Goal: Transaction & Acquisition: Purchase product/service

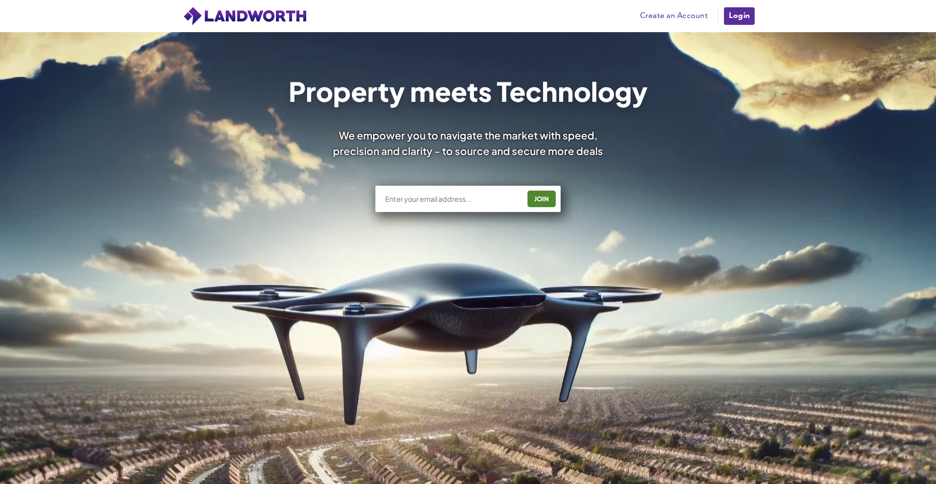
click at [400, 203] on input "text" at bounding box center [452, 199] width 136 height 10
click at [651, 14] on link "Create an Account" at bounding box center [673, 16] width 77 height 15
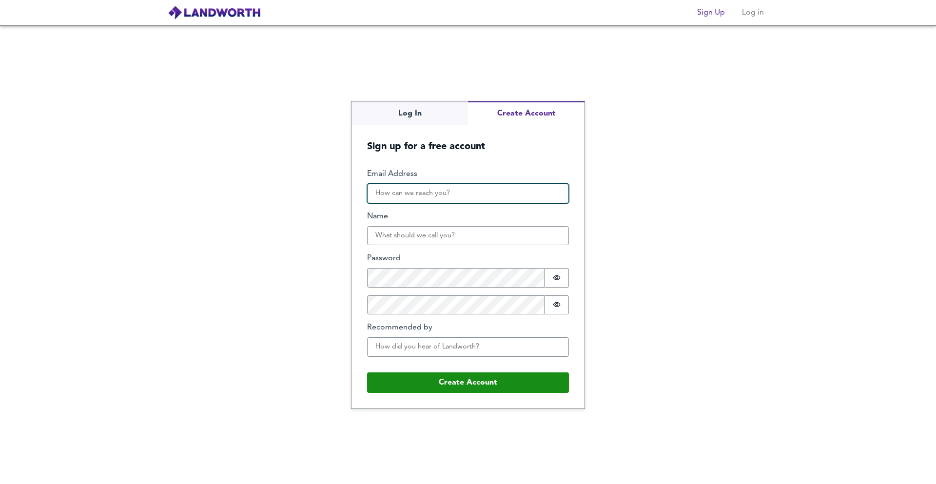
click at [414, 192] on input "Email Address" at bounding box center [468, 193] width 202 height 19
type input "ahmed1fekry@yahoo.com"
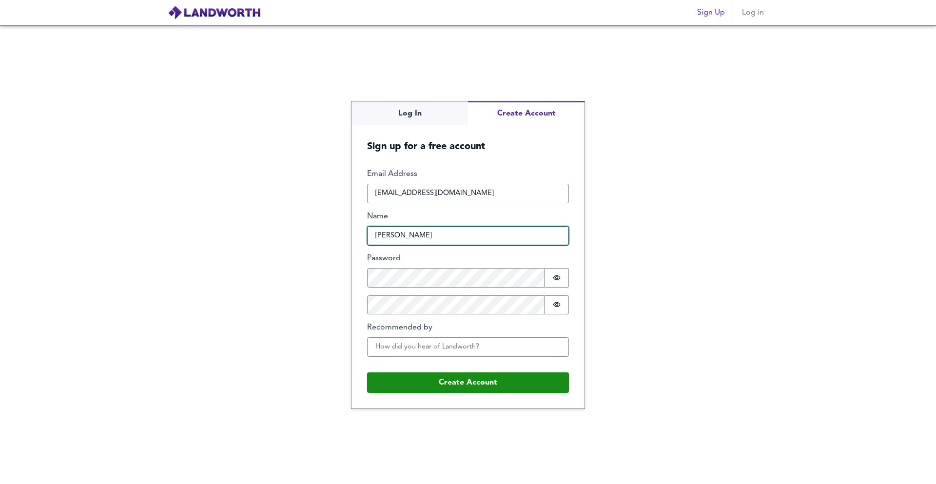
type input "Ahmed"
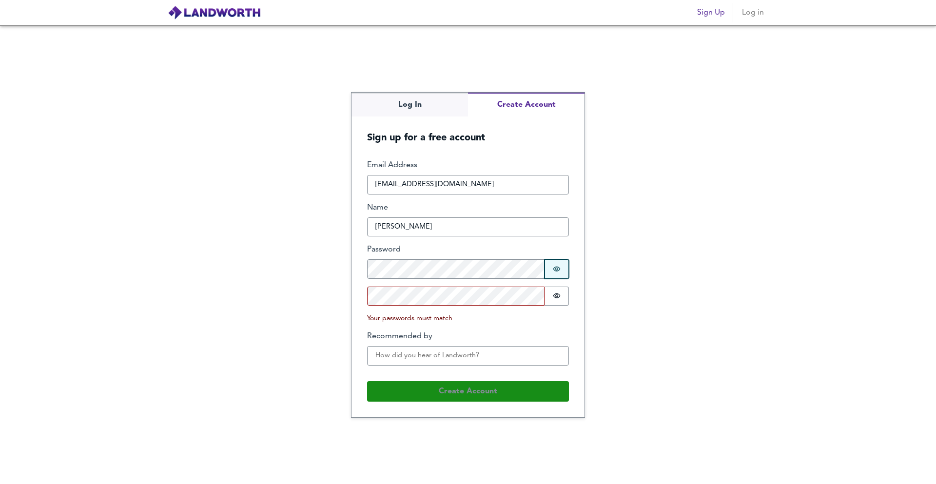
click at [553, 272] on icon "Show password" at bounding box center [557, 269] width 8 height 8
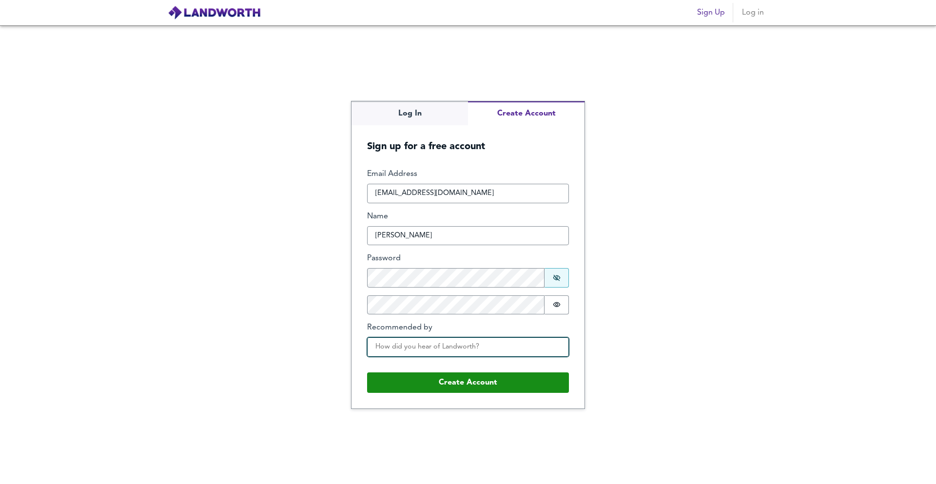
click at [446, 344] on input "Recommended by" at bounding box center [468, 346] width 202 height 19
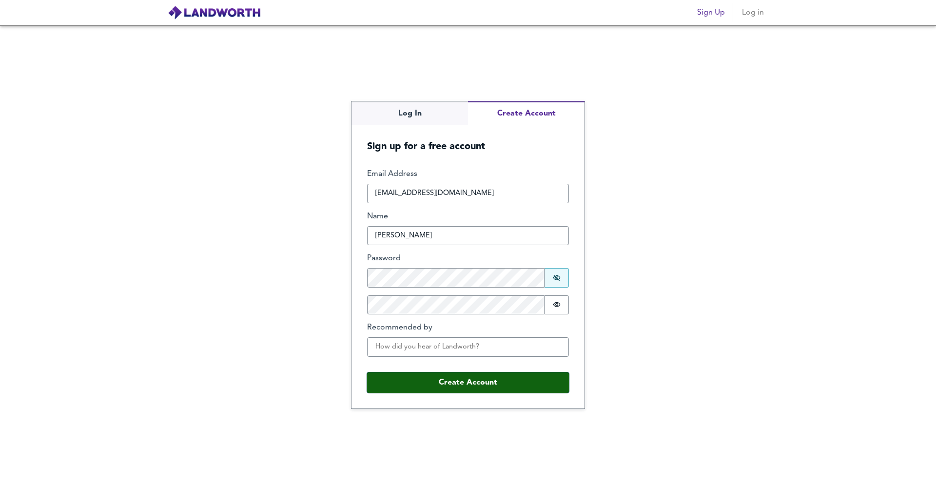
click at [458, 385] on button "Create Account" at bounding box center [468, 382] width 202 height 20
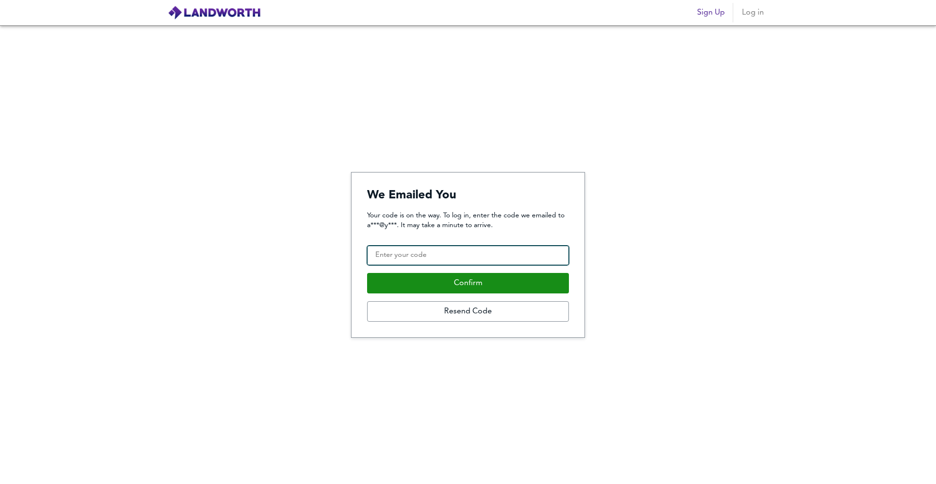
click at [412, 251] on input "Confirmation Code" at bounding box center [468, 255] width 202 height 19
paste input "951296"
type input "951296"
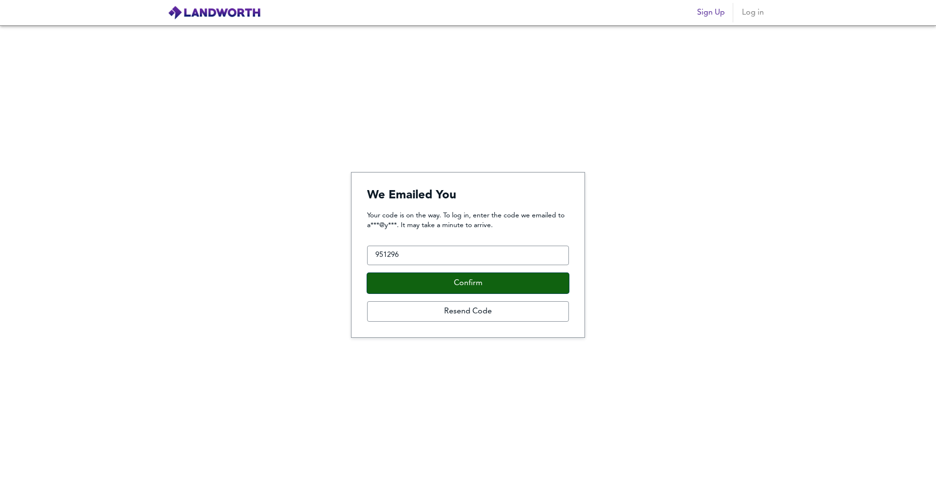
click at [458, 284] on button "Confirm" at bounding box center [468, 283] width 202 height 20
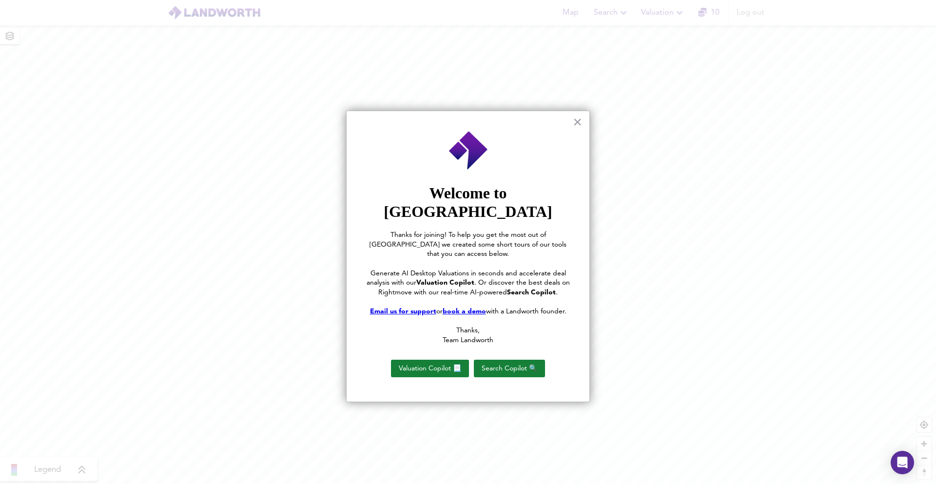
click at [471, 326] on p "Thanks," at bounding box center [468, 331] width 204 height 10
click at [576, 122] on button "×" at bounding box center [577, 122] width 9 height 16
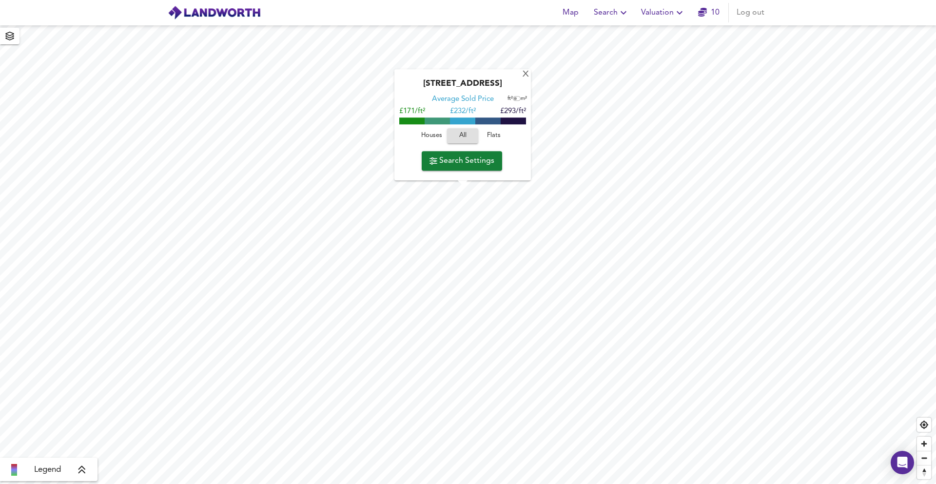
click at [462, 161] on span "Search Settings" at bounding box center [461, 161] width 65 height 14
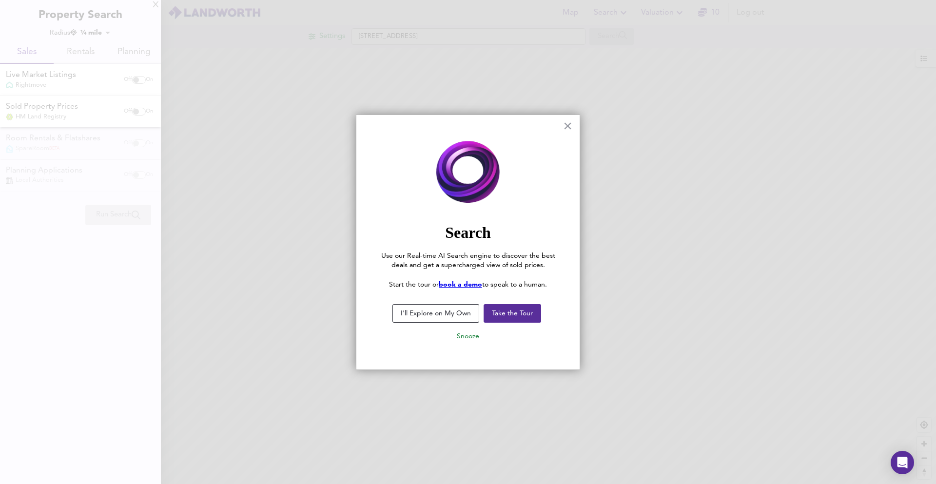
click at [445, 311] on button "I'll Explore on My Own" at bounding box center [435, 313] width 87 height 19
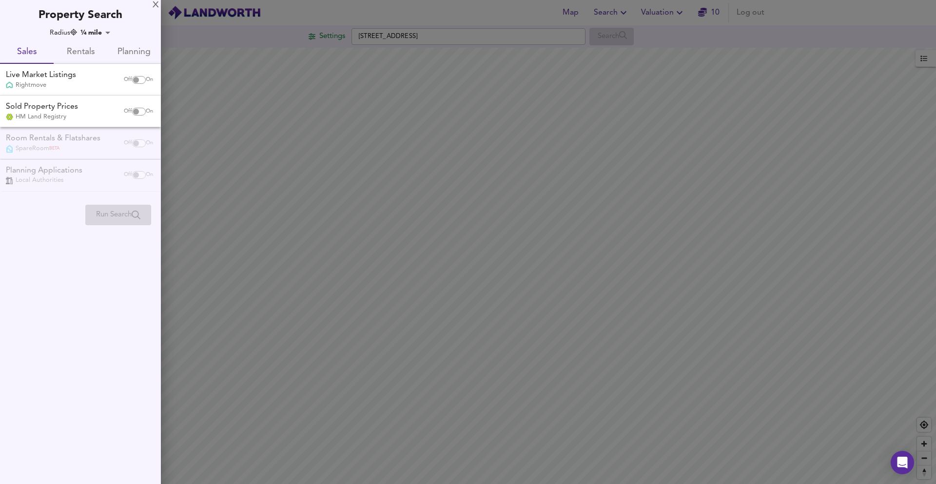
click at [137, 112] on input "checkbox" at bounding box center [135, 112] width 23 height 8
checkbox input "true"
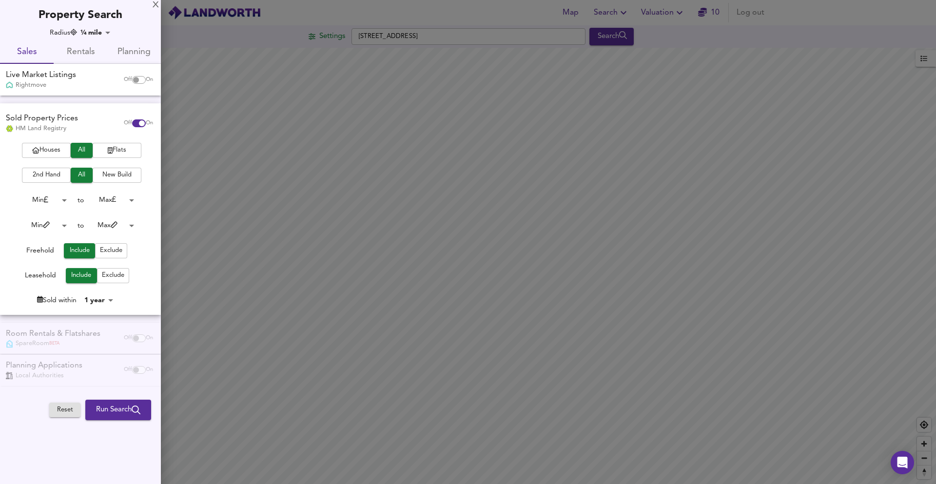
click at [140, 83] on input "checkbox" at bounding box center [135, 80] width 23 height 8
checkbox input "true"
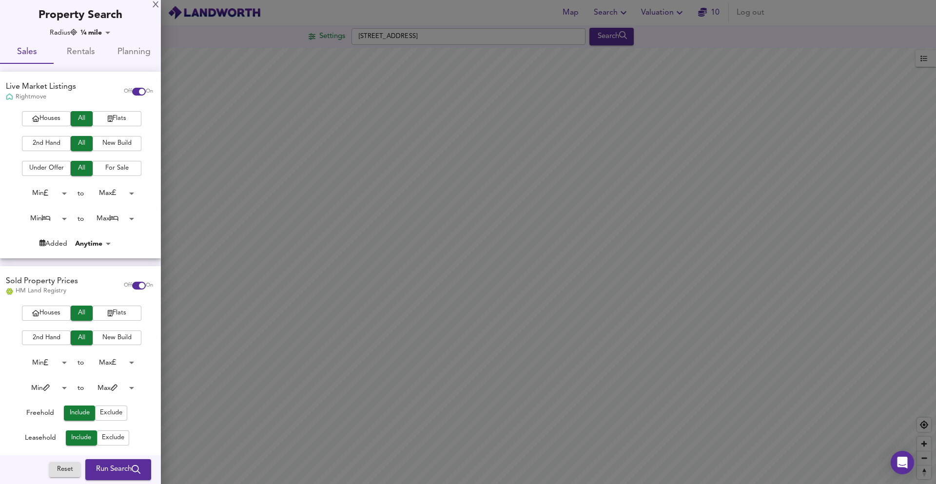
click at [45, 121] on span "Houses" at bounding box center [46, 118] width 39 height 11
click at [103, 190] on body "Map Search Valuation 10 Log out Settings Kirkstall Road, PR7 3JR Search Legend …" at bounding box center [468, 242] width 936 height 484
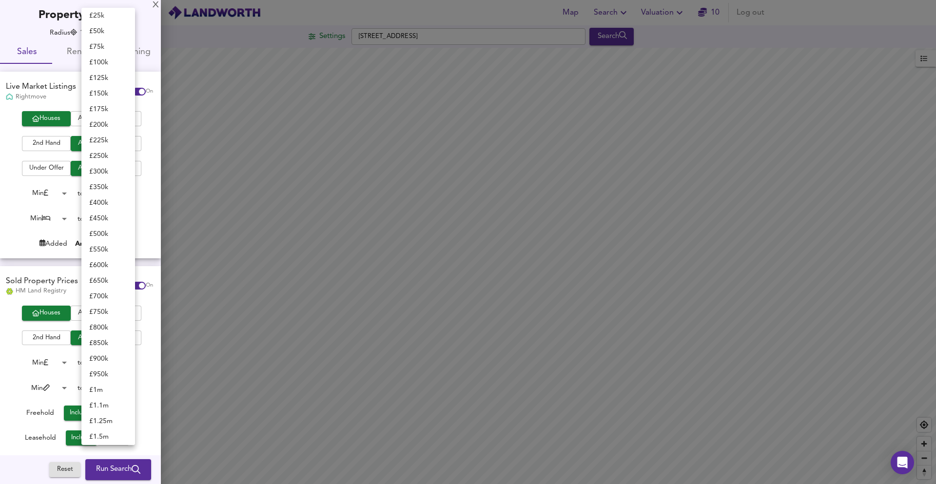
scroll to position [4, 0]
click at [100, 91] on li "£ 100k" at bounding box center [108, 94] width 54 height 16
type input "100000"
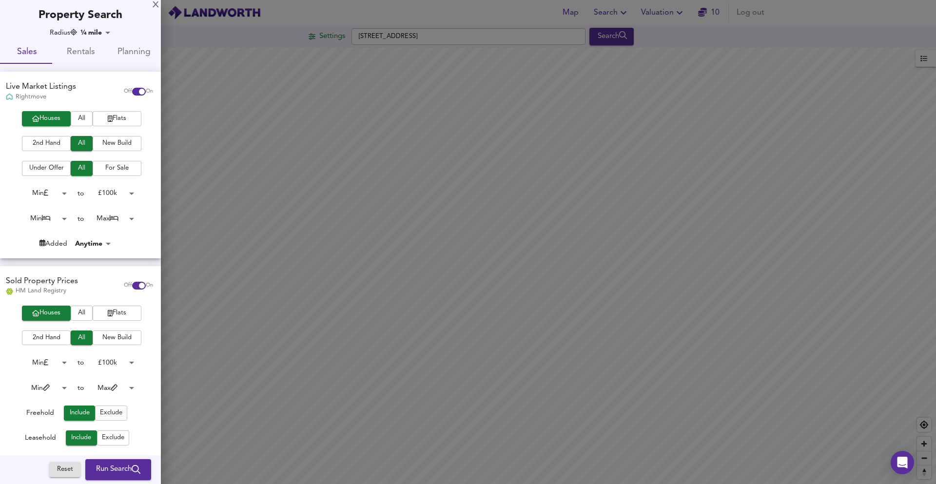
click at [101, 464] on span "Run Search" at bounding box center [118, 470] width 44 height 13
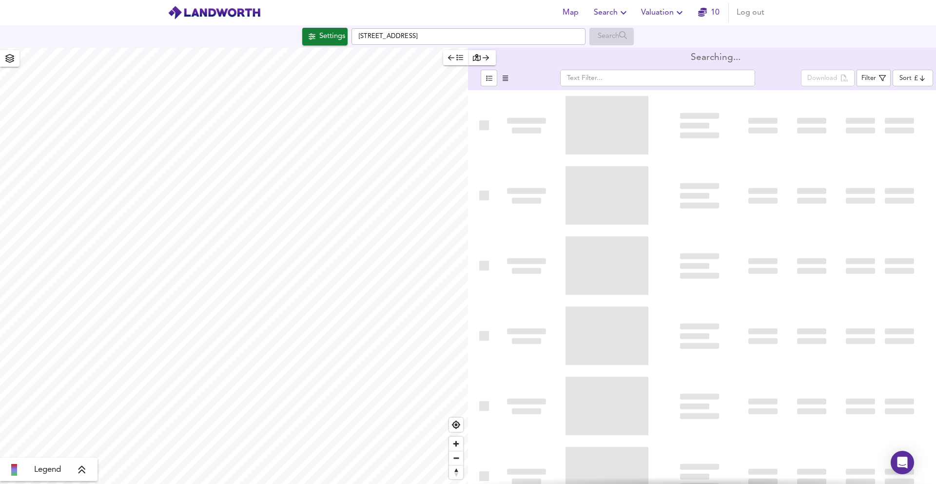
type input "bestdeal"
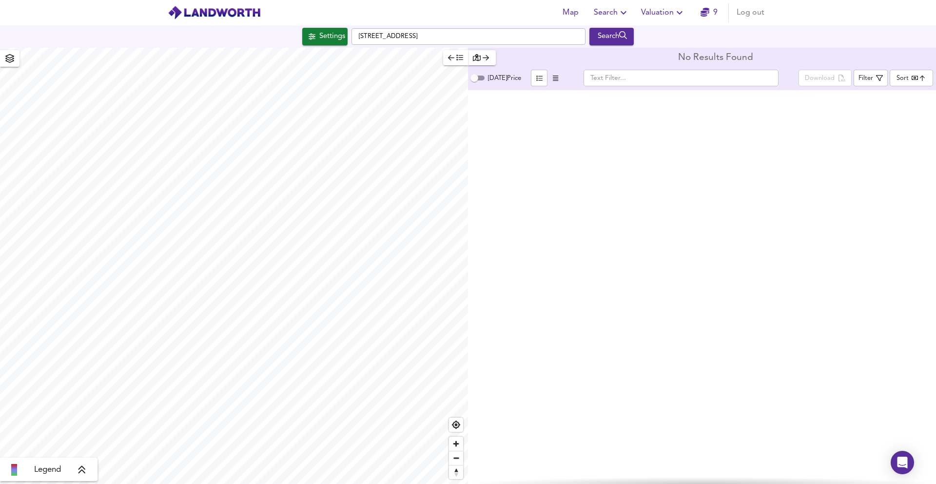
checkbox input "false"
checkbox input "true"
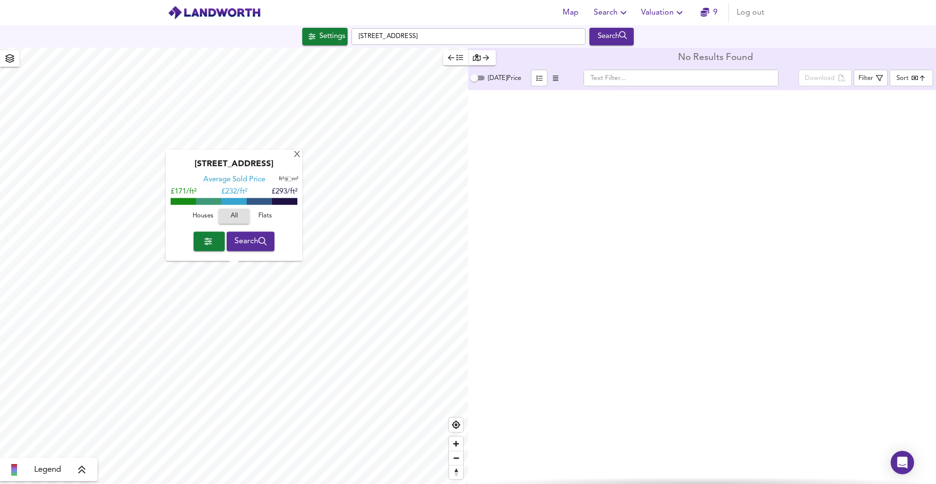
click at [245, 242] on span "Search" at bounding box center [250, 241] width 33 height 14
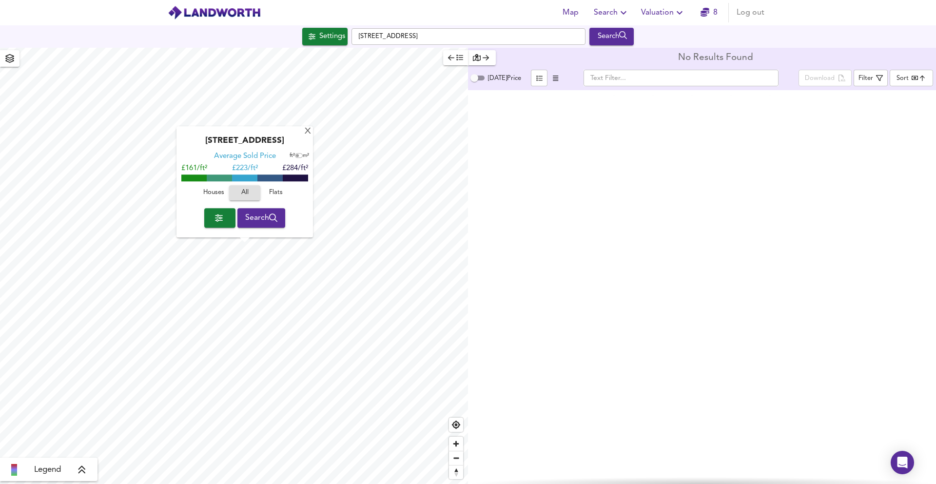
click at [253, 220] on span "Search" at bounding box center [261, 218] width 33 height 14
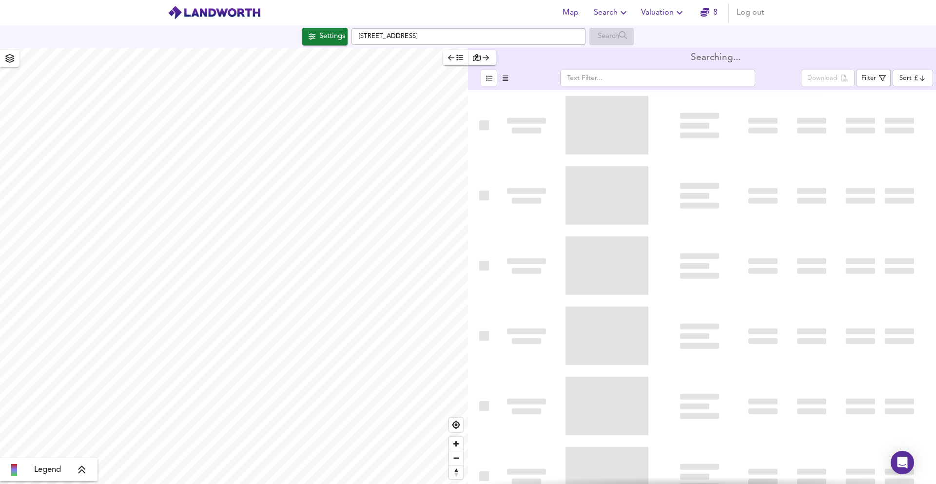
type input "bestdeal"
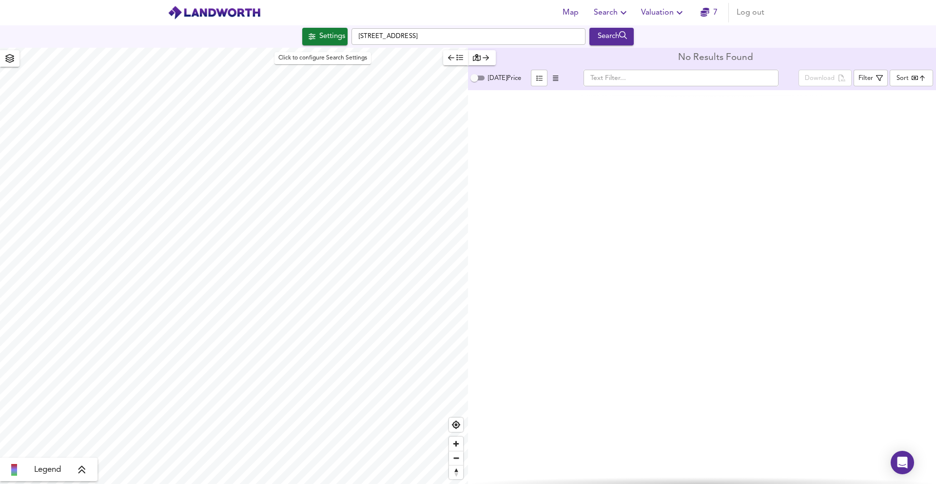
click at [319, 39] on div "Settings" at bounding box center [332, 36] width 26 height 13
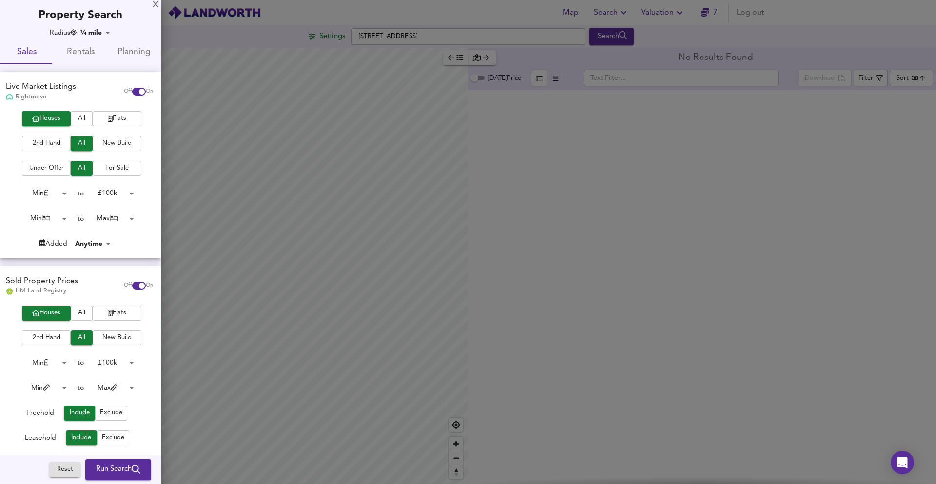
click at [107, 386] on body "Map Search Valuation 7 Log out Settings Kirkstall Close, PR7 3JW Search Legend …" at bounding box center [468, 242] width 936 height 484
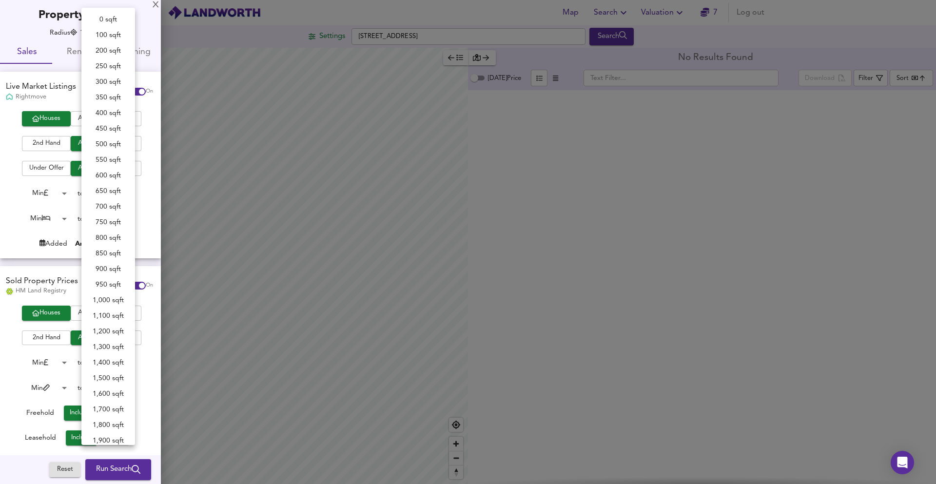
scroll to position [164, 0]
click at [27, 378] on div at bounding box center [468, 242] width 936 height 484
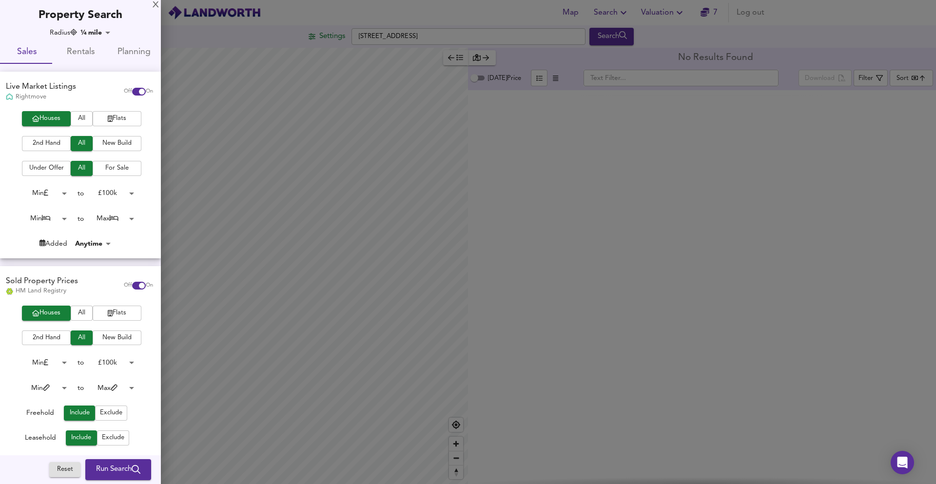
click at [88, 415] on span "Include" at bounding box center [79, 412] width 21 height 11
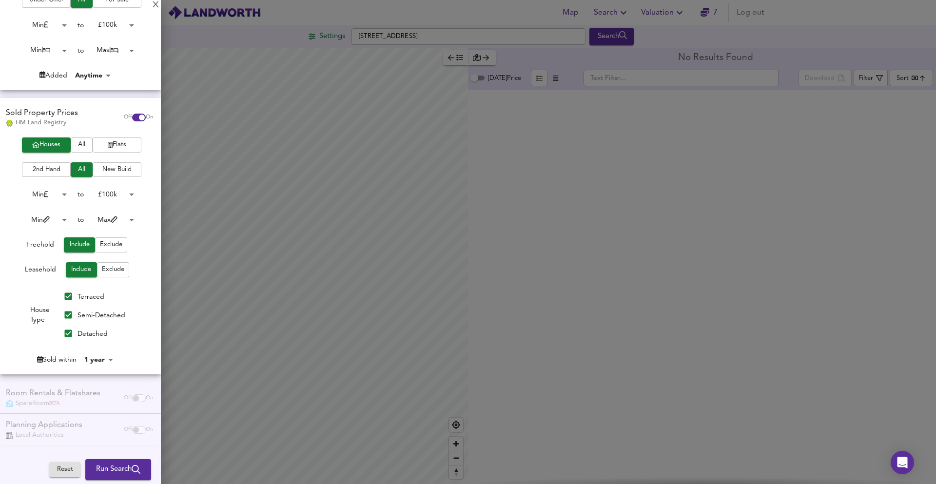
click at [107, 360] on body "Map Search Valuation 7 Log out Settings Kirkstall Close, PR7 3JW Search Legend …" at bounding box center [468, 242] width 936 height 484
click at [101, 321] on li "2 years" at bounding box center [103, 324] width 44 height 16
type input "24"
click at [106, 475] on span "Run Search" at bounding box center [118, 469] width 44 height 13
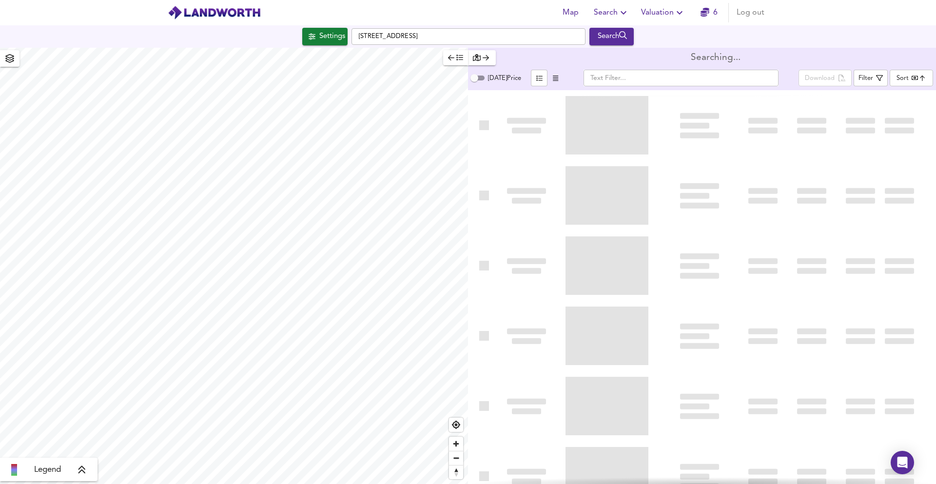
type input "bestdeal"
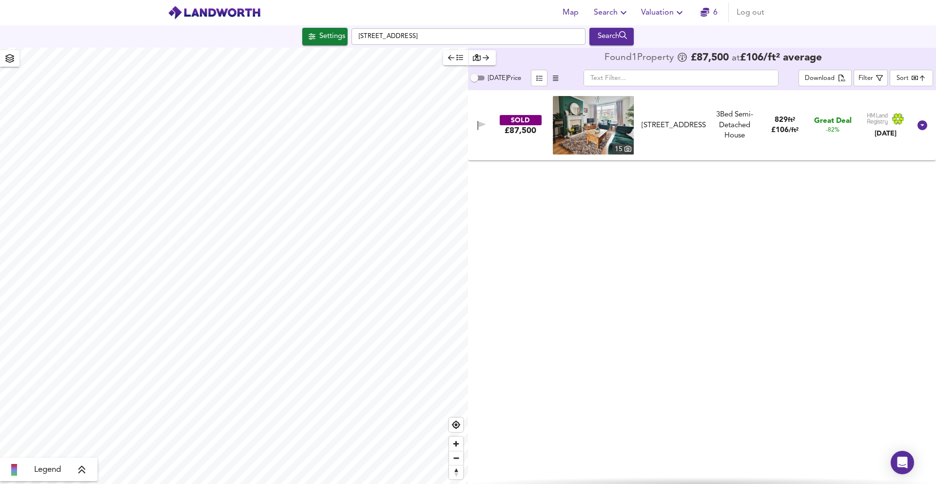
click at [672, 121] on div "24 Weld Avenue, PR7 3JJ" at bounding box center [673, 125] width 64 height 10
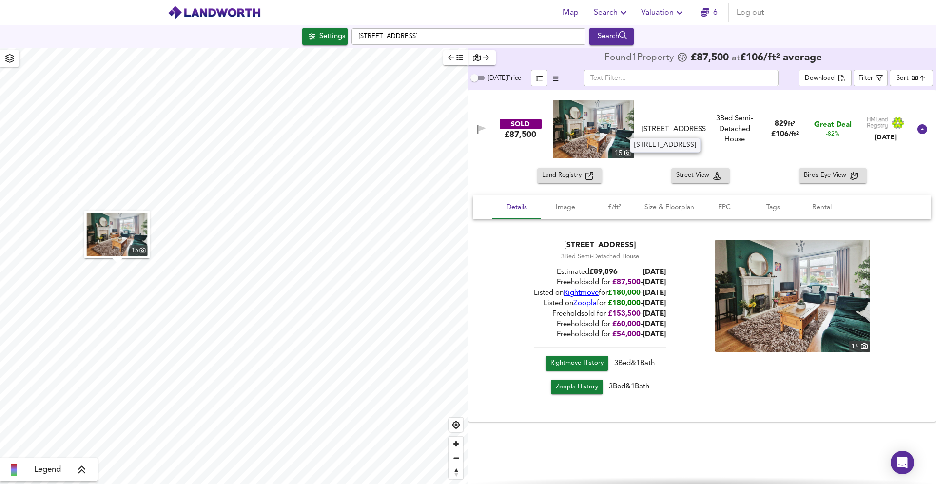
click at [672, 124] on div "24 Weld Avenue, PR7 3JJ" at bounding box center [673, 129] width 64 height 10
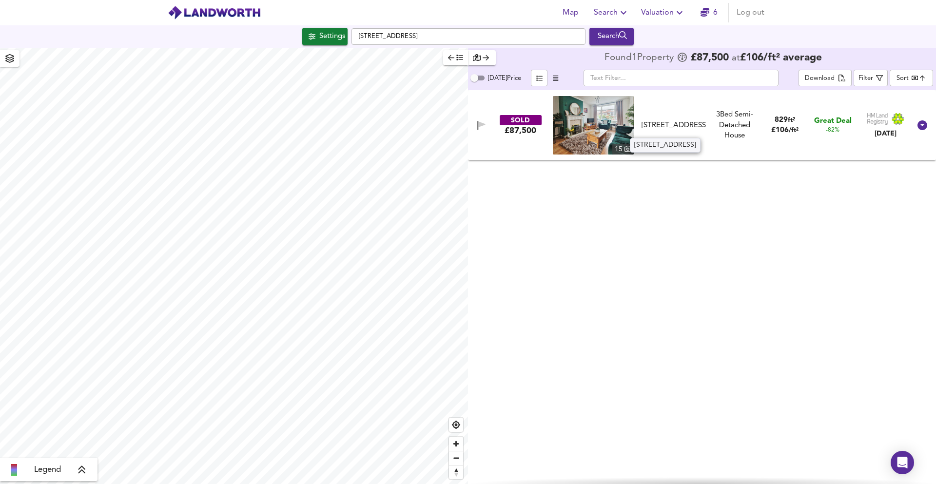
click at [669, 125] on div "24 Weld Avenue, PR7 3JJ" at bounding box center [673, 125] width 64 height 10
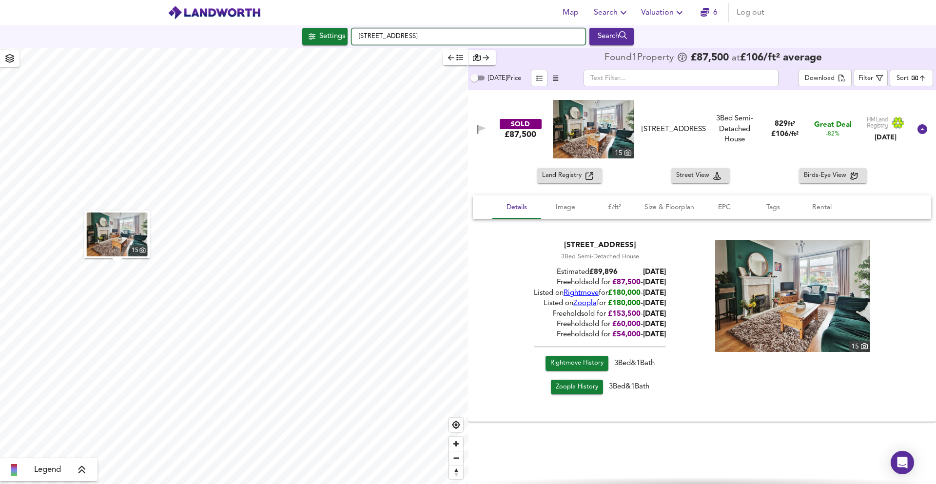
click at [442, 32] on input "Kirkstall Close, PR7 3JW" at bounding box center [468, 36] width 234 height 17
click at [443, 58] on small "Judeland, Chorley" at bounding box center [441, 56] width 83 height 6
type input "Judeland, Chorley PR7 1XJ"
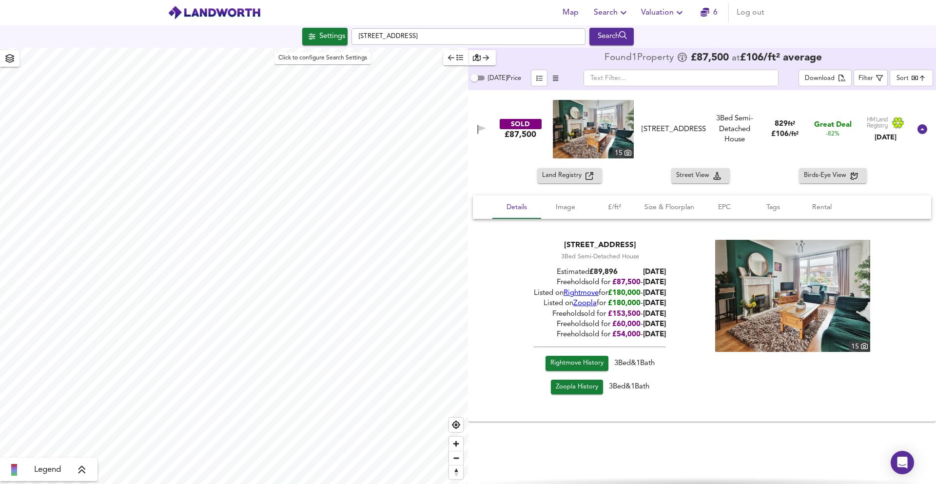
click at [305, 40] on span "Settings" at bounding box center [325, 36] width 40 height 13
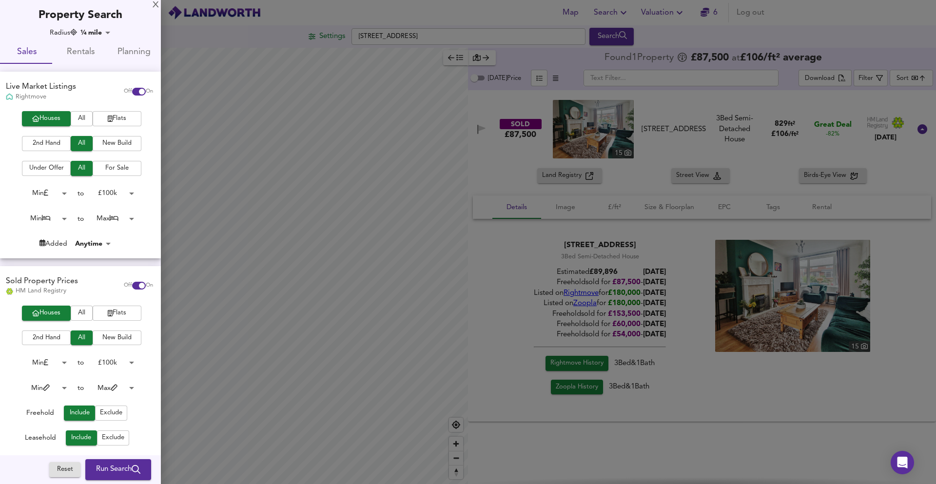
click at [111, 195] on body "Map Search Valuation 6 Log out Settings Judeland, Chorley PR7 1XJ Search Legend…" at bounding box center [468, 242] width 936 height 484
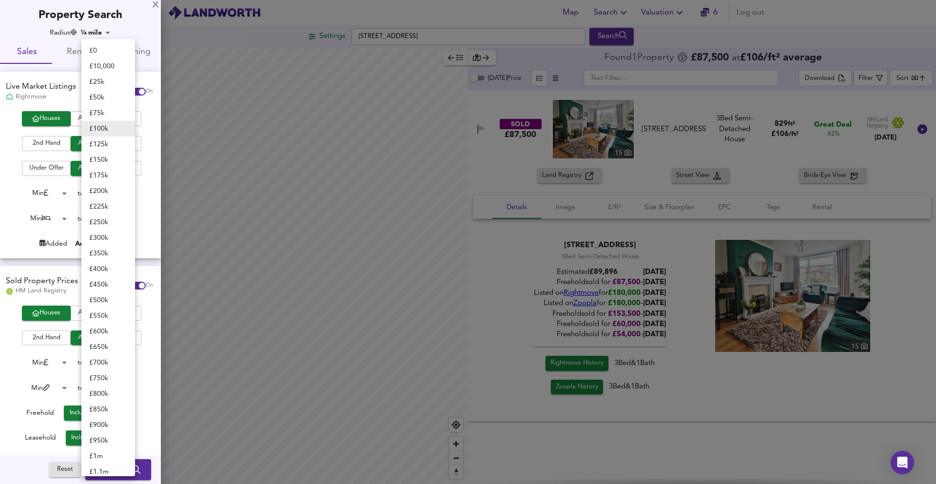
click at [110, 251] on li "£ 350k" at bounding box center [108, 254] width 54 height 16
type input "350000"
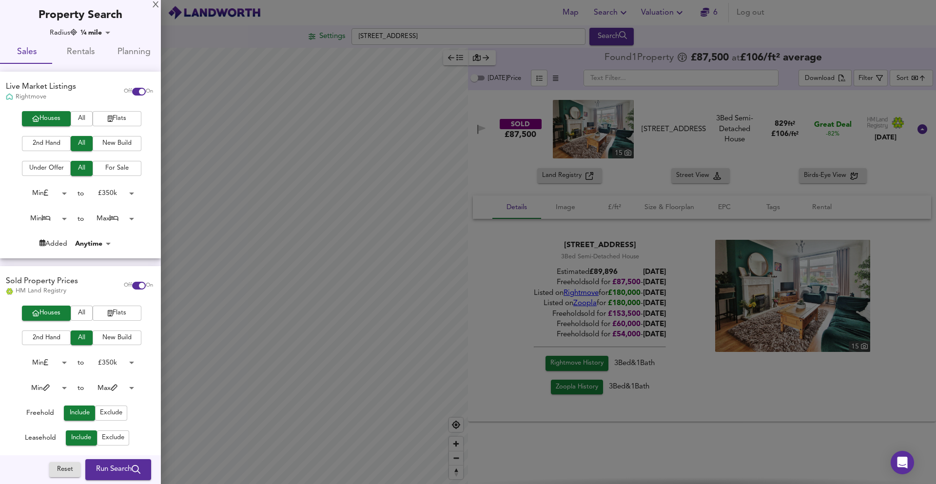
click at [101, 470] on span "Run Search" at bounding box center [118, 470] width 44 height 13
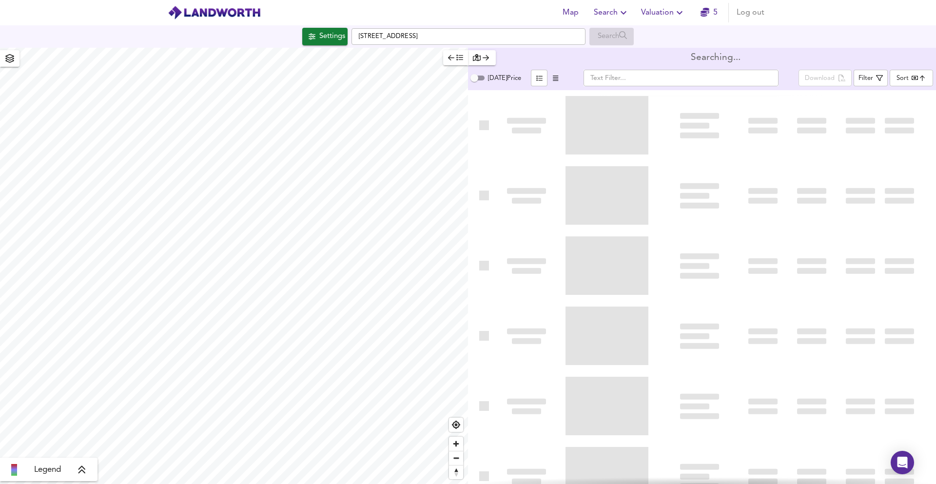
type input "bestdeal"
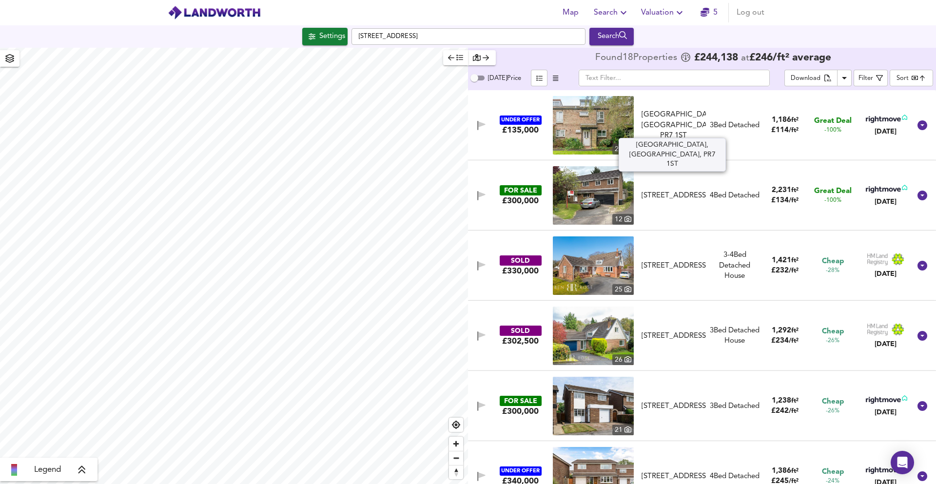
click at [661, 122] on div "Great Meadow, Chorley, PR7 1ST" at bounding box center [673, 125] width 64 height 31
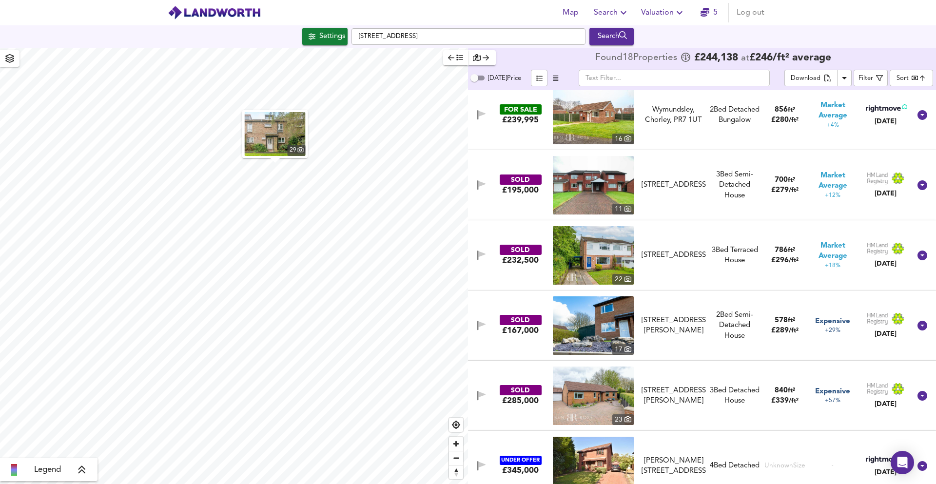
scroll to position [1074, 0]
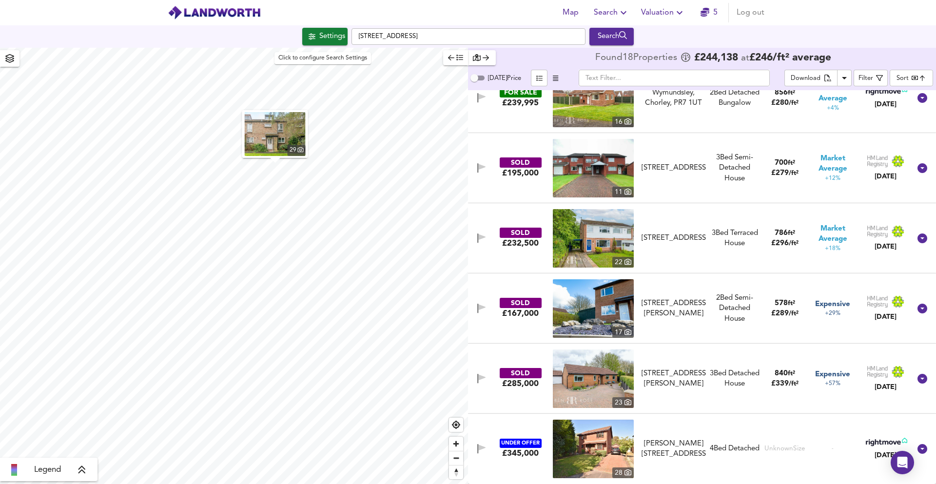
click at [323, 35] on div "Settings" at bounding box center [332, 36] width 26 height 13
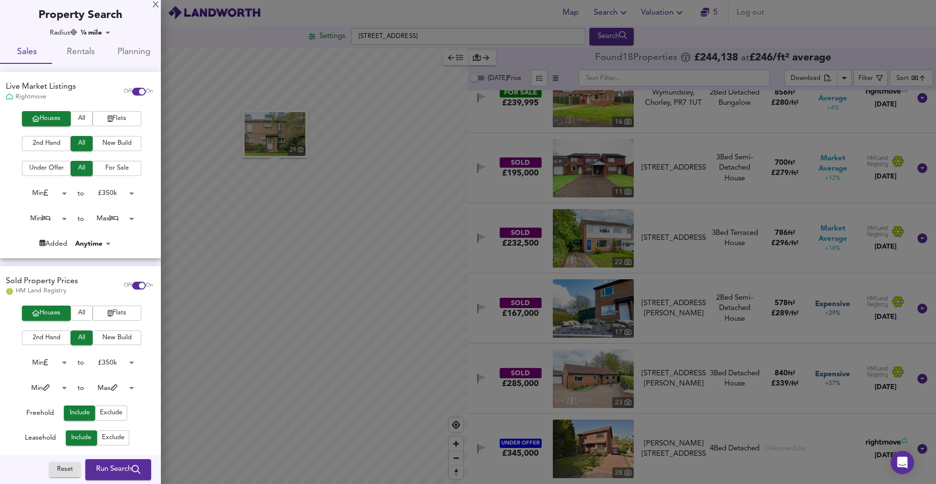
click at [113, 195] on body "Map Search Valuation 5 Log out Settings Judeland, Chorley PR7 1XJ Search 29 Leg…" at bounding box center [468, 242] width 936 height 484
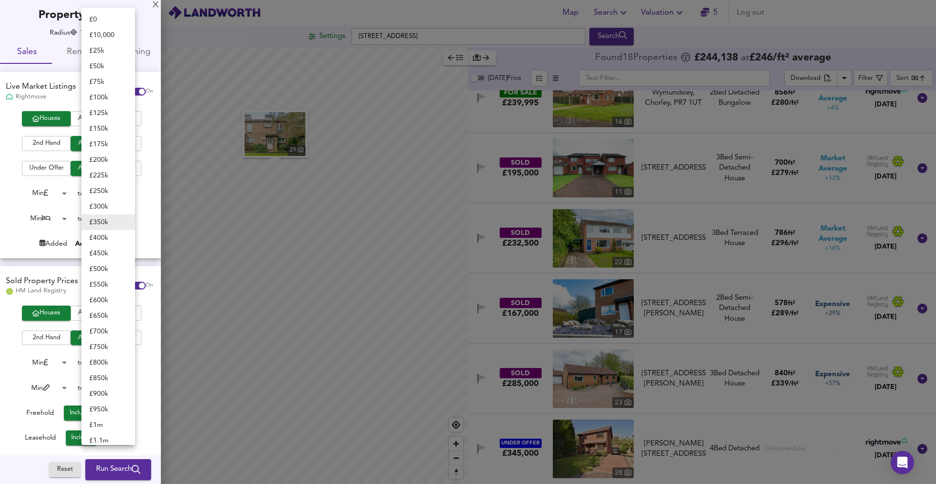
click at [103, 254] on li "£ 450k" at bounding box center [108, 254] width 54 height 16
type input "450000"
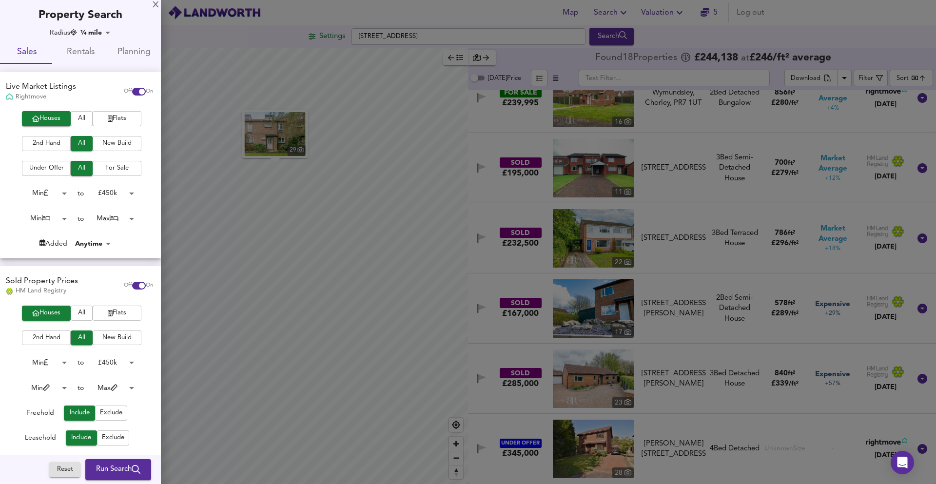
click at [98, 471] on span "Run Search" at bounding box center [118, 470] width 44 height 13
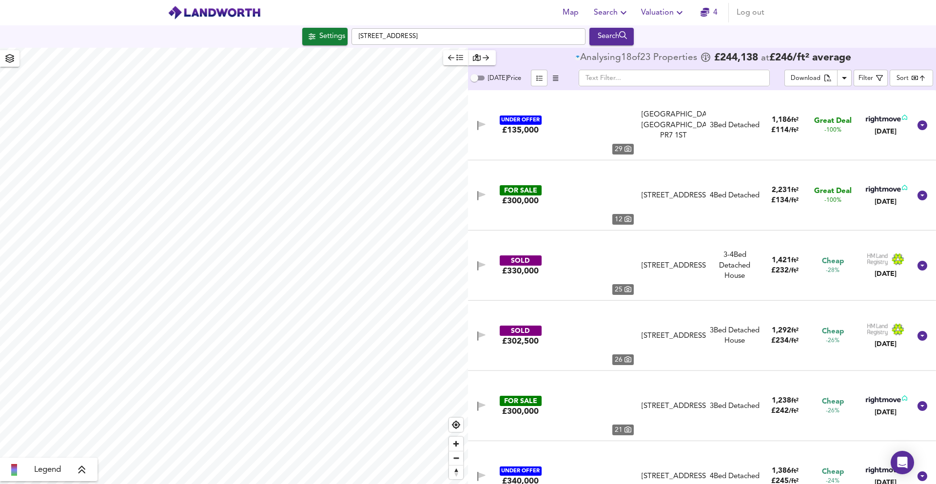
type input "bestdeal"
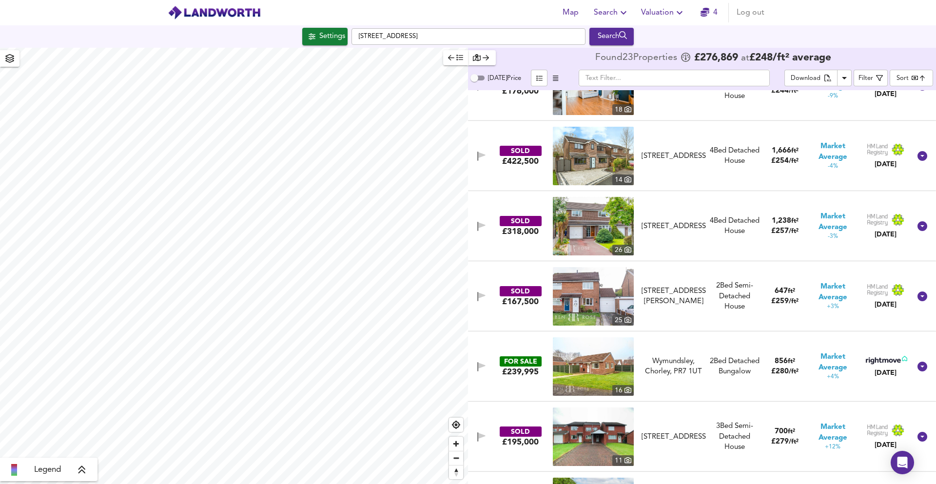
scroll to position [811, 0]
click at [824, 144] on span "Market Average" at bounding box center [833, 152] width 50 height 21
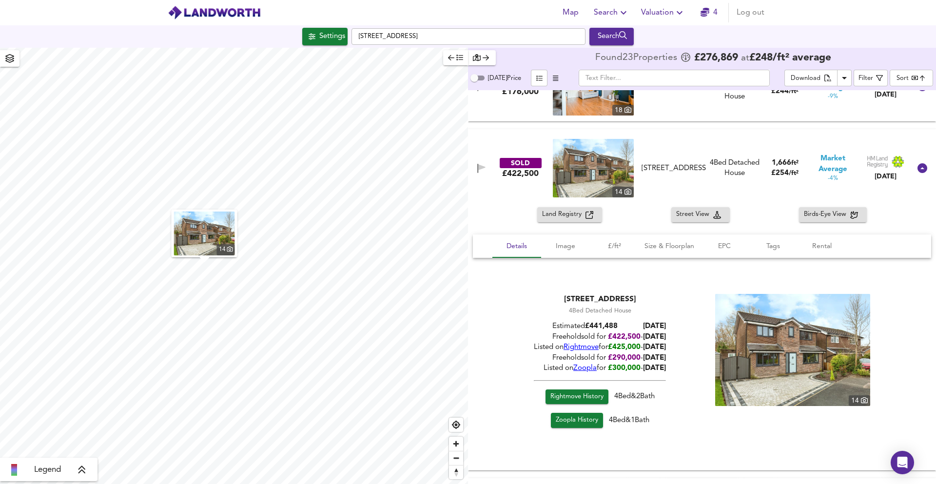
click at [555, 79] on icon "button" at bounding box center [555, 78] width 5 height 6
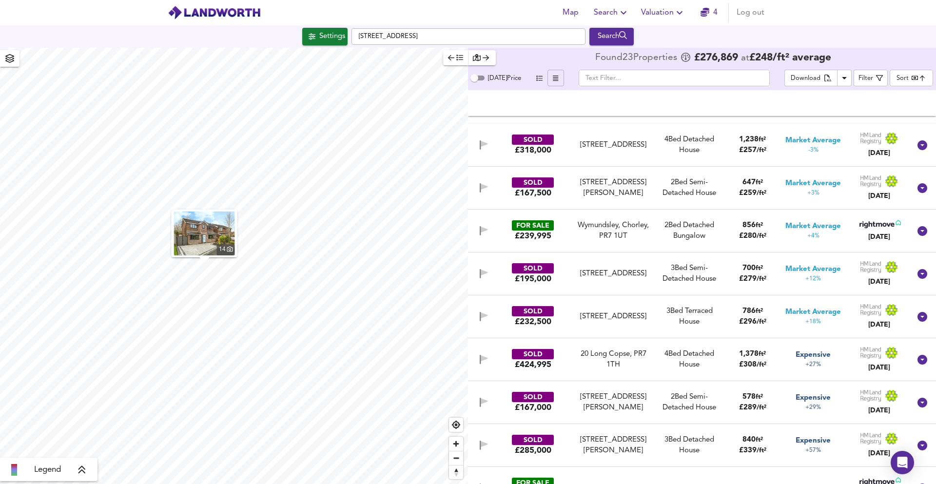
click at [554, 83] on button "button" at bounding box center [555, 78] width 17 height 17
click at [541, 75] on icon "button" at bounding box center [539, 78] width 6 height 6
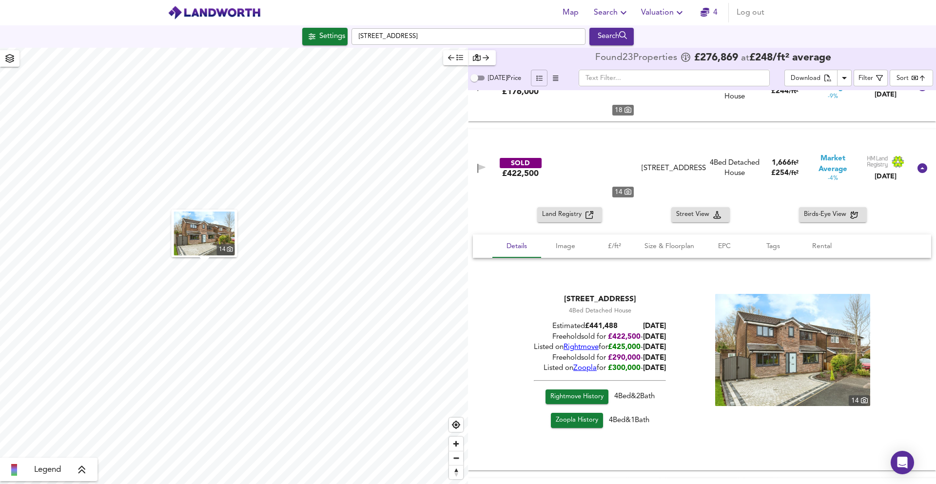
scroll to position [1166, 0]
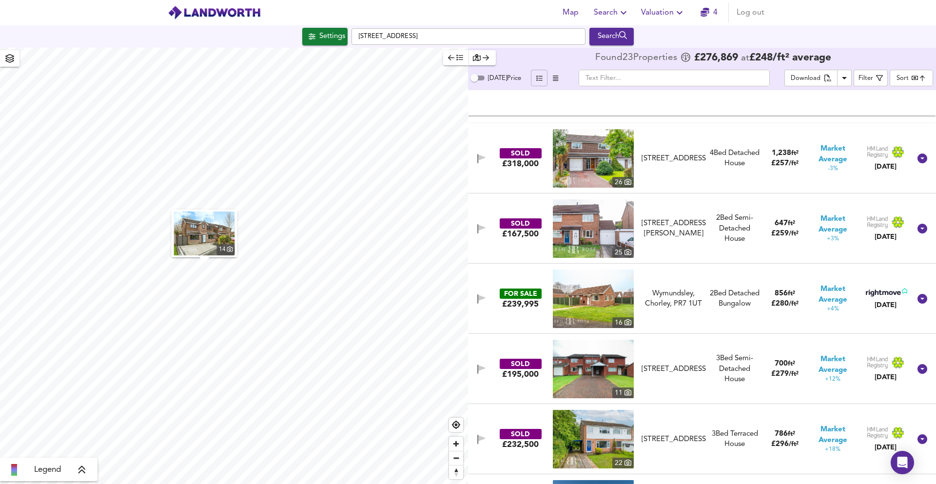
click at [656, 142] on div "SOLD £318,000 26 45 Judeland, PR7 1XJ 45 Judeland, PR7 1XJ 4 Bed Detached House…" at bounding box center [690, 158] width 441 height 58
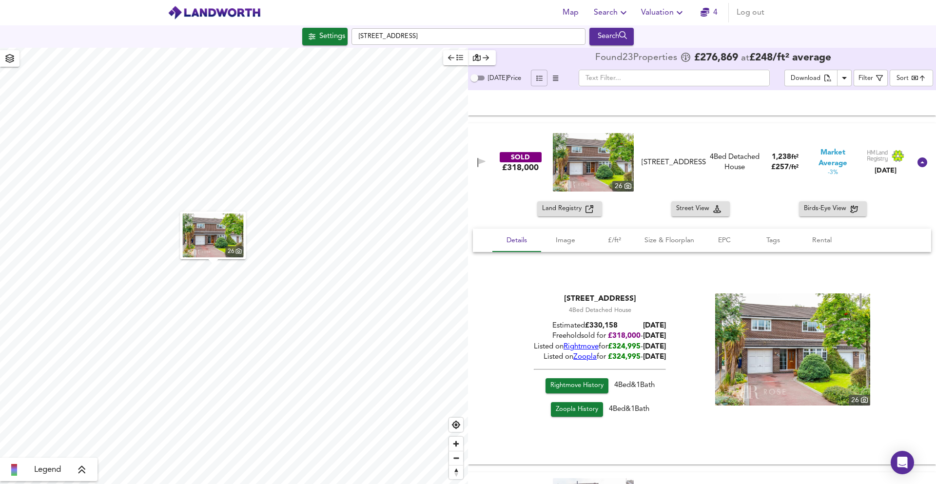
click at [553, 77] on icon "button" at bounding box center [555, 78] width 5 height 6
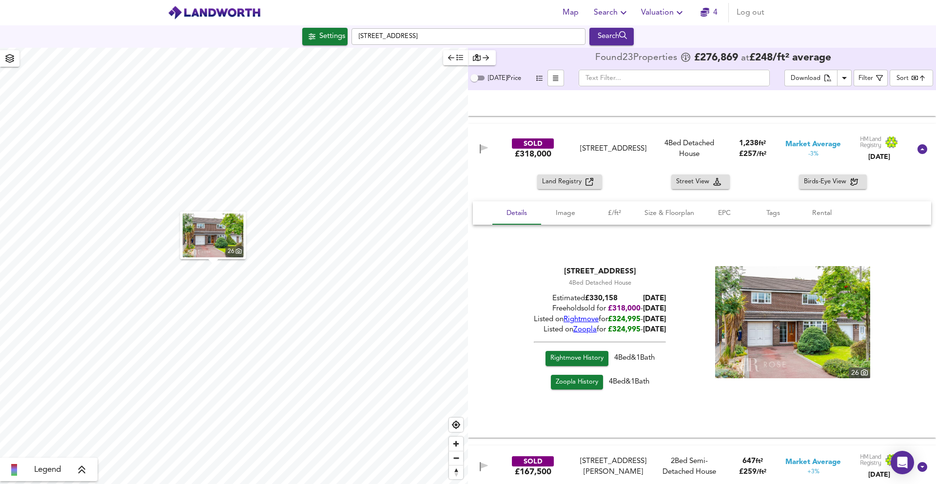
click at [539, 77] on icon "button" at bounding box center [539, 78] width 6 height 6
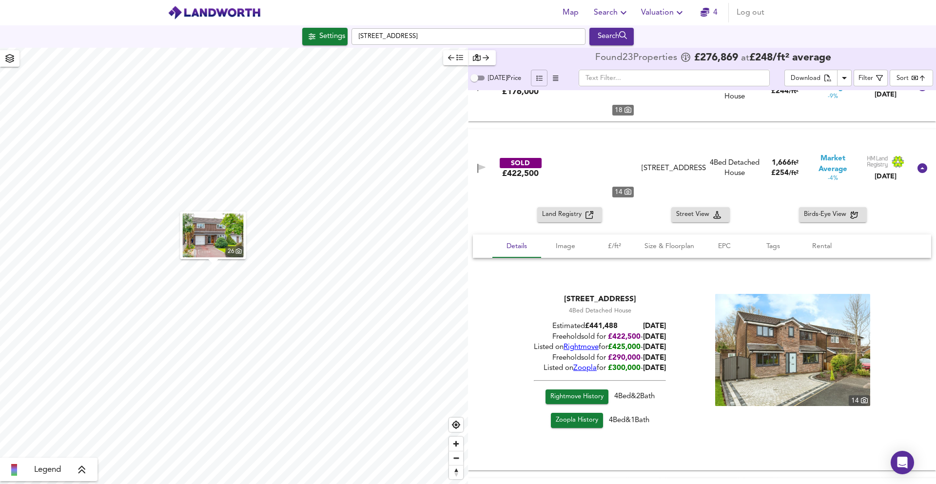
scroll to position [1166, 0]
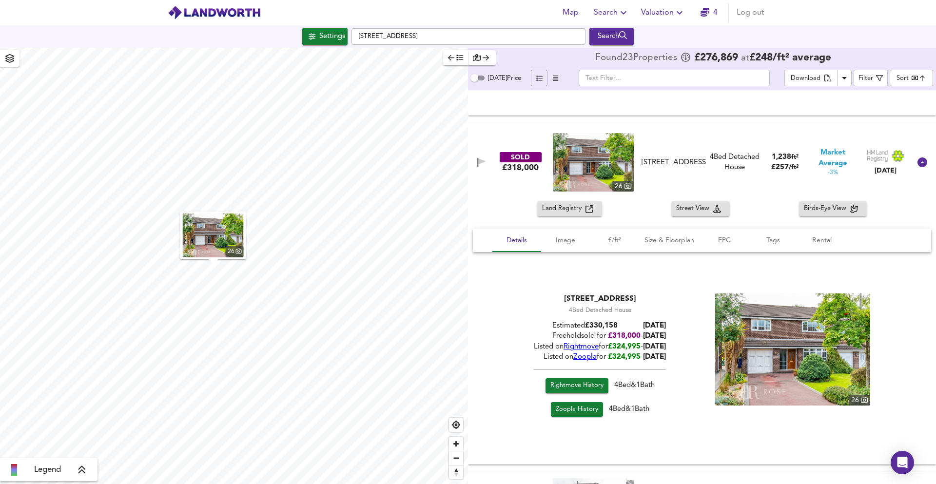
click at [539, 77] on icon "button" at bounding box center [539, 78] width 6 height 6
click at [557, 78] on icon "button" at bounding box center [555, 78] width 5 height 6
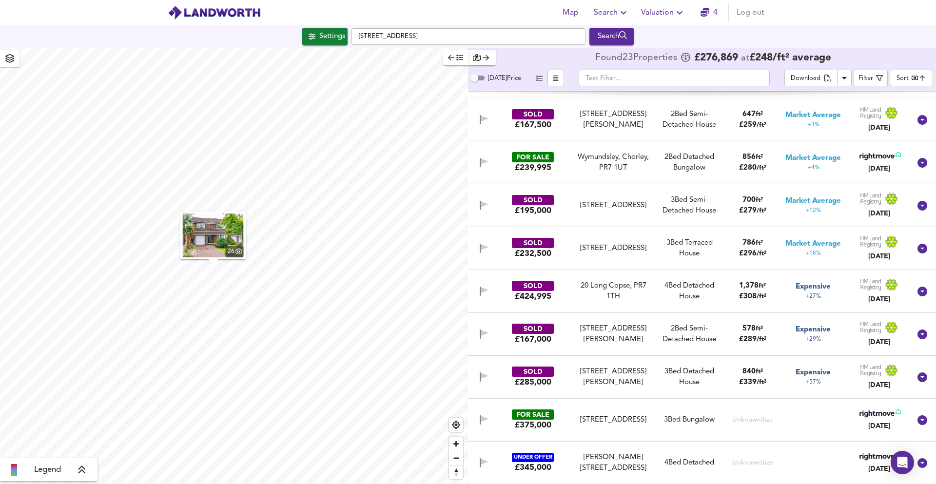
scroll to position [811, 0]
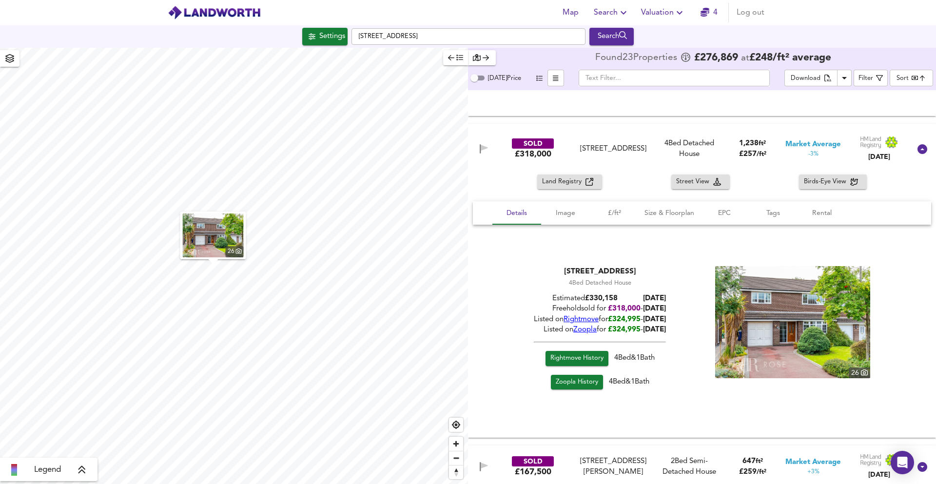
click at [557, 78] on icon "button" at bounding box center [555, 78] width 5 height 6
click at [539, 78] on icon "button" at bounding box center [539, 78] width 6 height 5
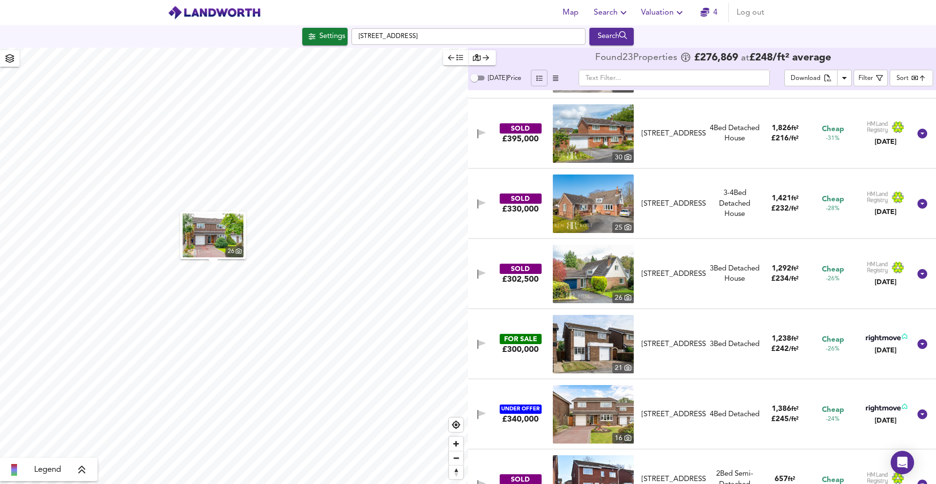
scroll to position [0, 0]
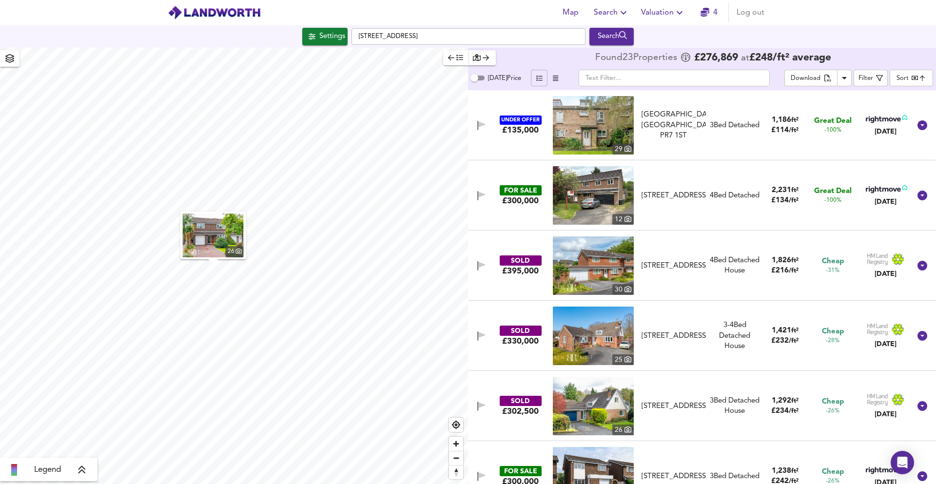
click at [817, 187] on span "Great Deal" at bounding box center [833, 191] width 38 height 10
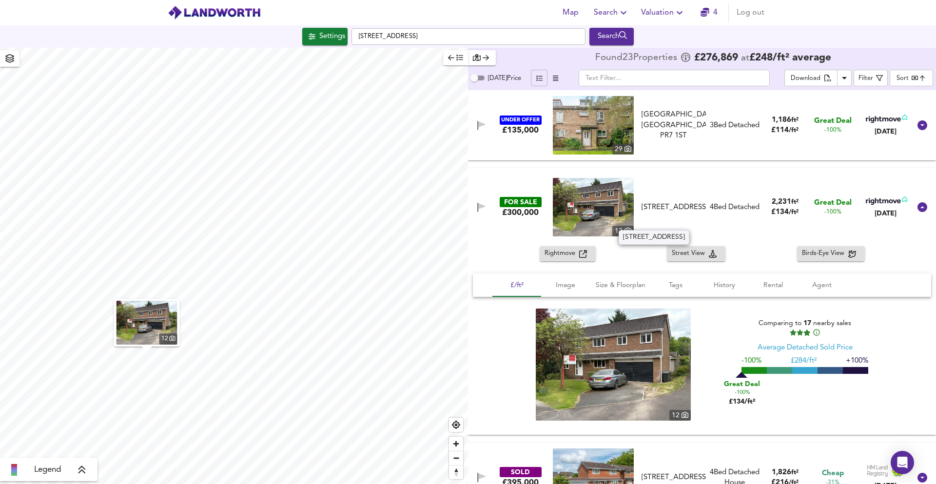
click at [666, 202] on div "Long Copse, Chorley, Lancashire, PR7 1TH" at bounding box center [673, 207] width 64 height 10
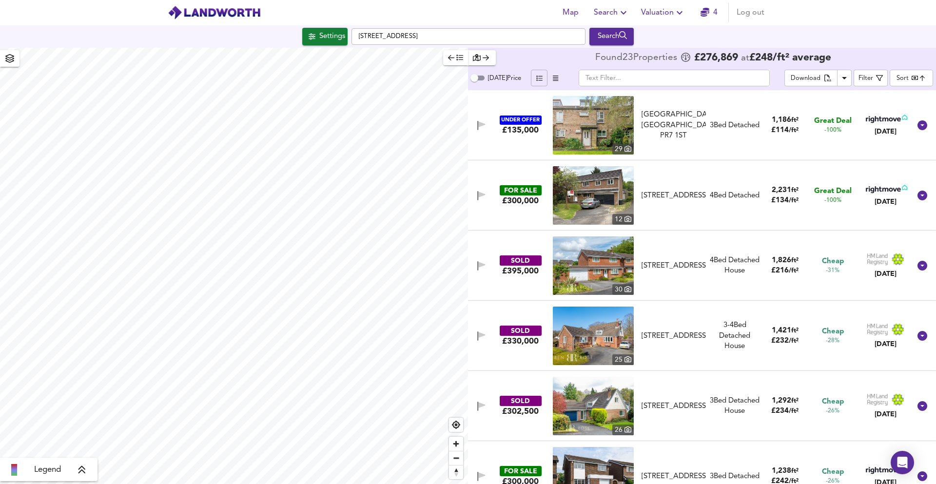
click at [737, 191] on div "4 Bed Detached" at bounding box center [735, 196] width 50 height 10
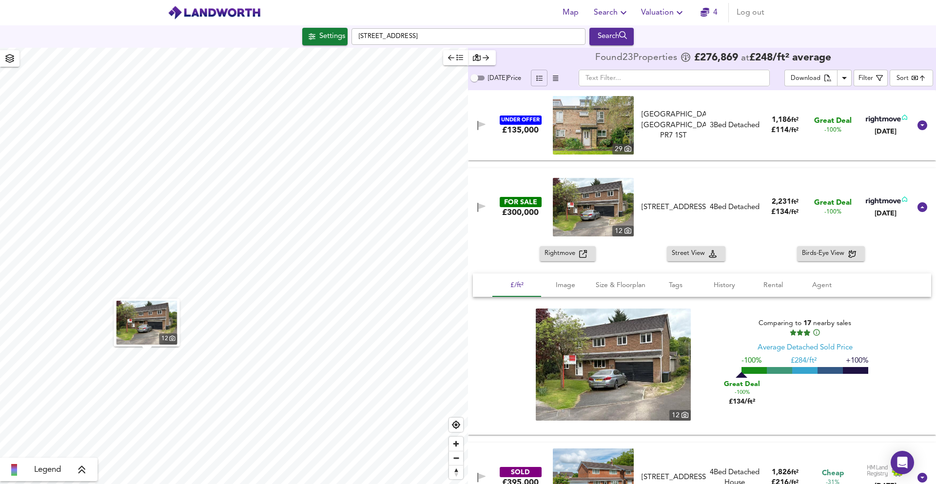
click at [596, 210] on img at bounding box center [593, 207] width 81 height 58
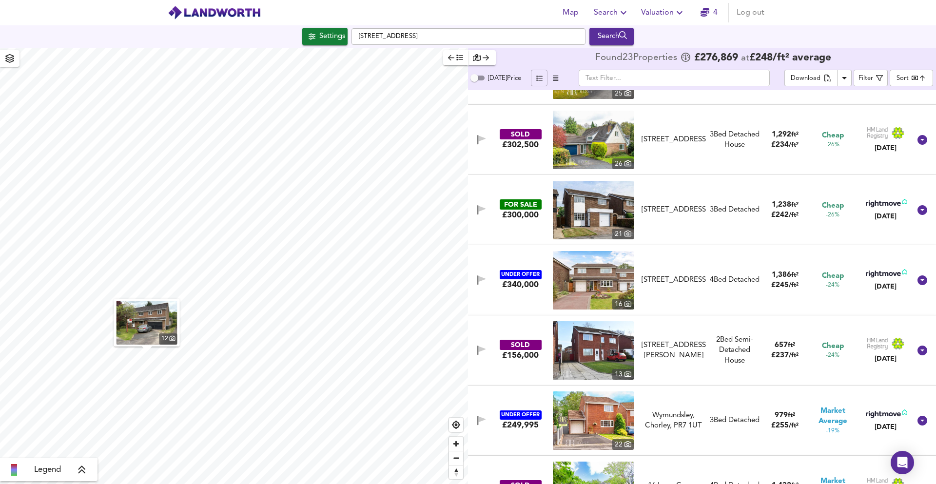
scroll to position [487, 0]
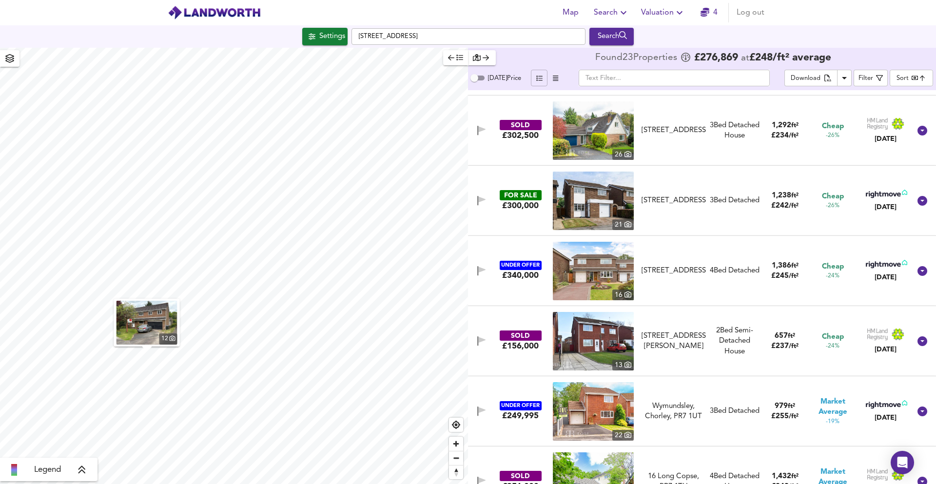
click at [737, 201] on div "3 Bed Detached" at bounding box center [735, 200] width 50 height 10
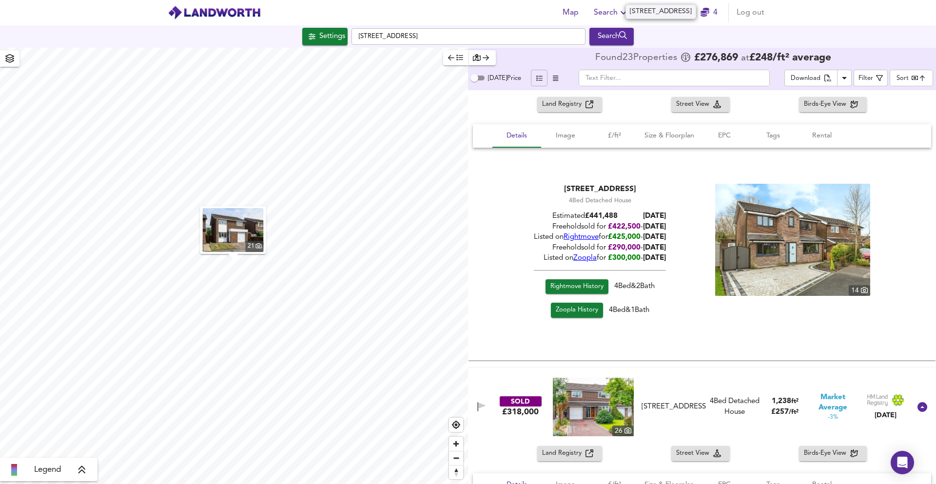
scroll to position [1365, 0]
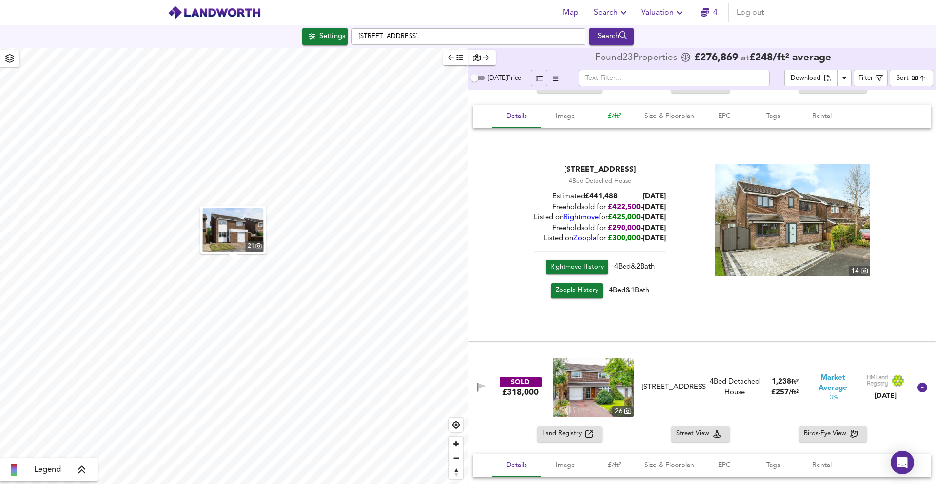
click at [615, 116] on span "£/ft²" at bounding box center [614, 116] width 37 height 12
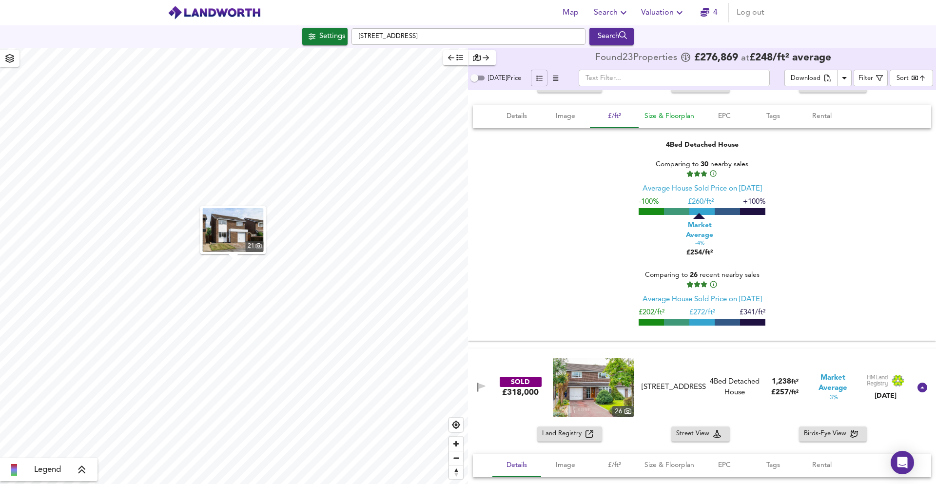
click at [670, 117] on span "Size & Floorplan" at bounding box center [669, 116] width 50 height 12
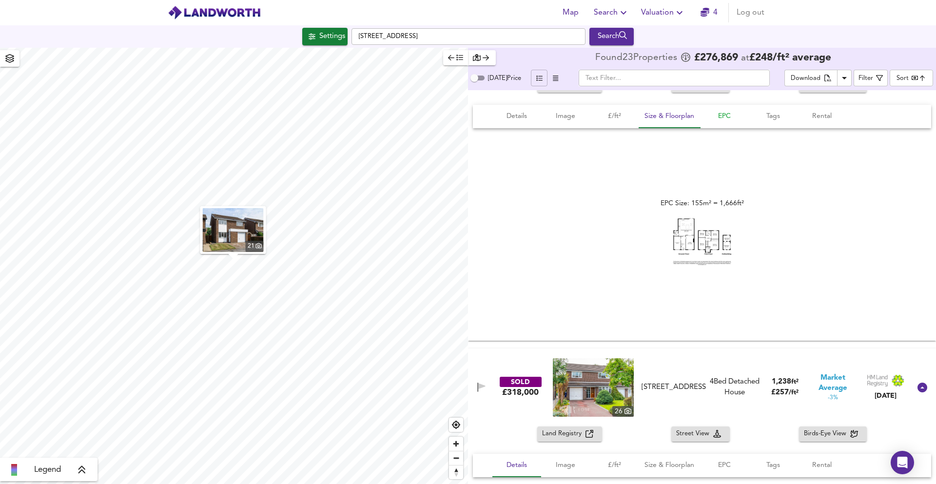
click at [719, 117] on span "EPC" at bounding box center [724, 116] width 37 height 12
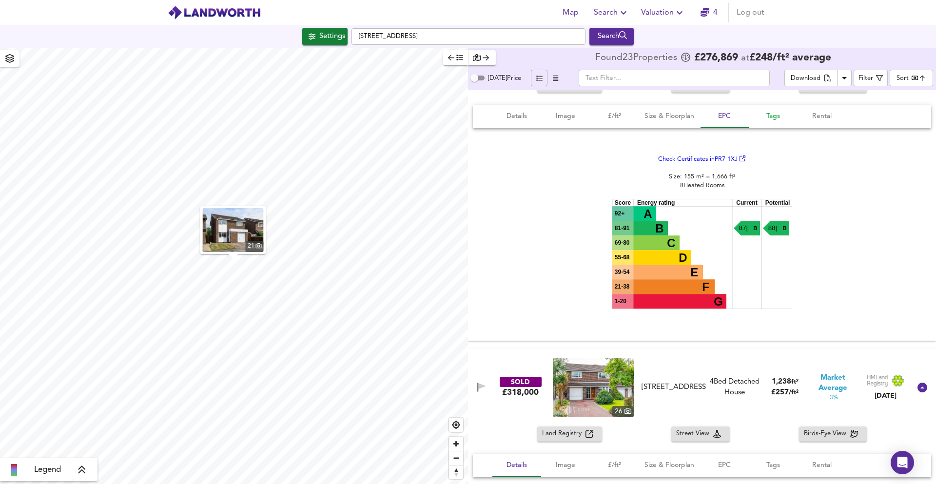
click at [774, 119] on span "Tags" at bounding box center [773, 116] width 37 height 12
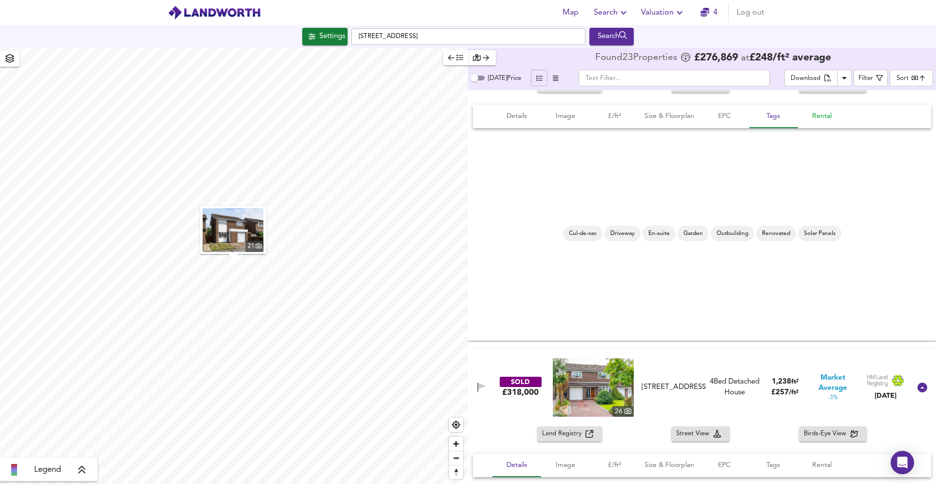
click at [819, 117] on span "Rental" at bounding box center [821, 116] width 37 height 12
click at [764, 231] on link "Home.co.uk" at bounding box center [770, 233] width 57 height 7
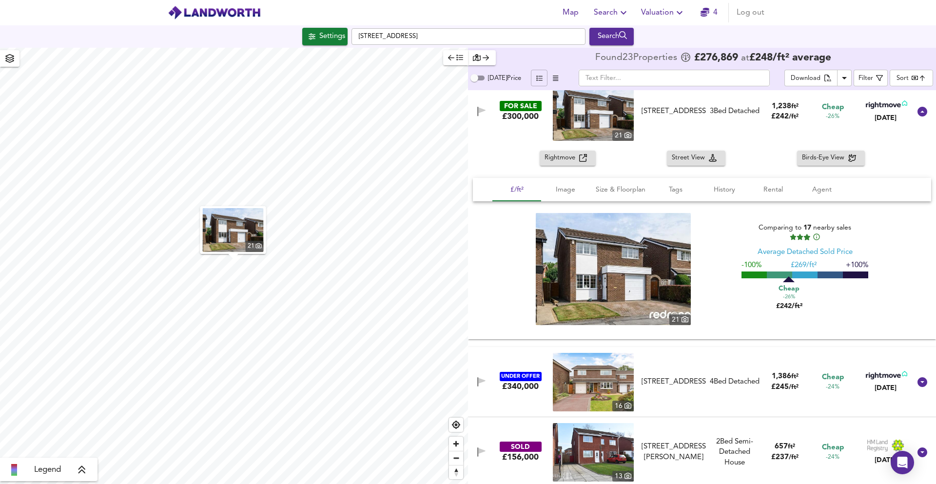
scroll to position [585, 0]
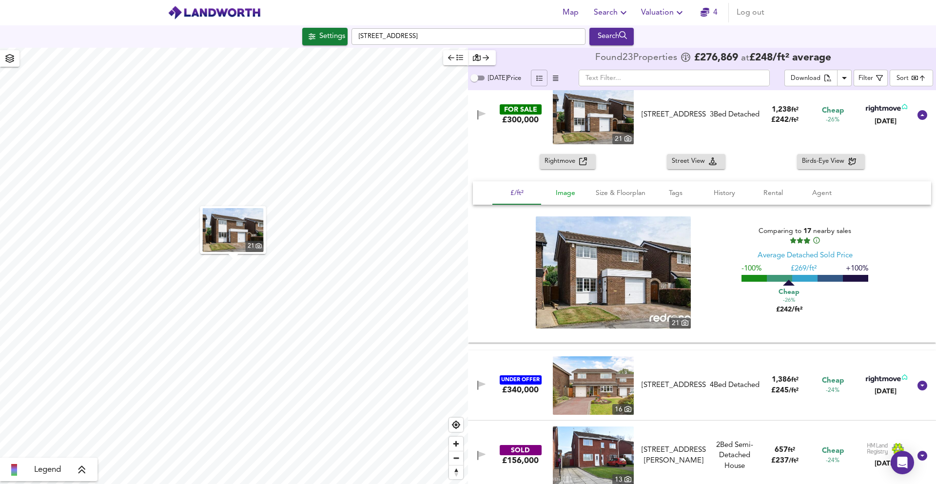
click at [563, 194] on span "Image" at bounding box center [565, 193] width 37 height 12
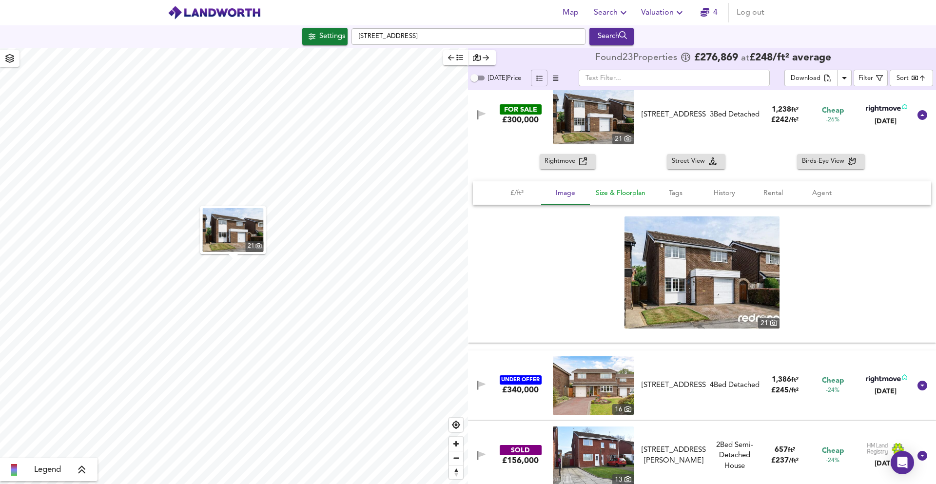
click at [607, 197] on span "Size & Floorplan" at bounding box center [621, 193] width 50 height 12
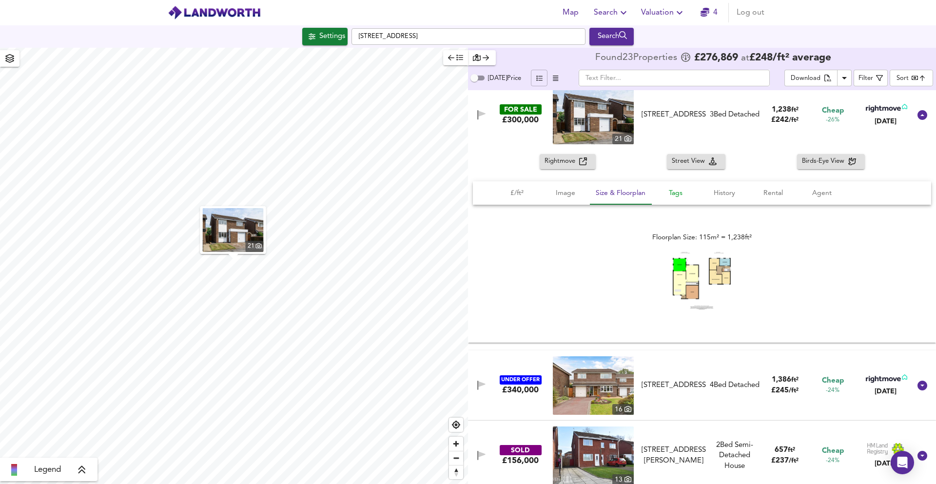
click at [679, 189] on span "Tags" at bounding box center [675, 193] width 37 height 12
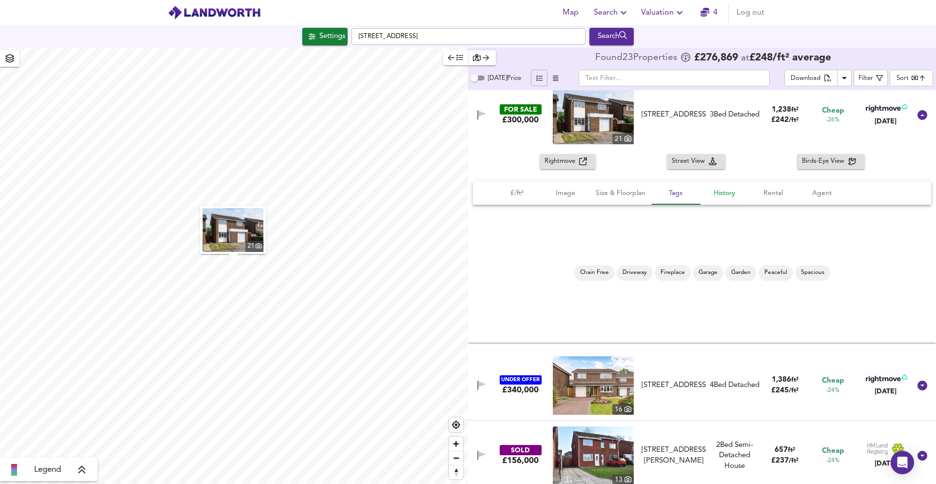
click at [726, 191] on span "History" at bounding box center [724, 193] width 37 height 12
click at [776, 191] on span "Rental" at bounding box center [773, 193] width 37 height 12
click at [760, 271] on link "Home.co.uk" at bounding box center [770, 272] width 57 height 7
click at [827, 194] on span "Agent" at bounding box center [821, 193] width 37 height 12
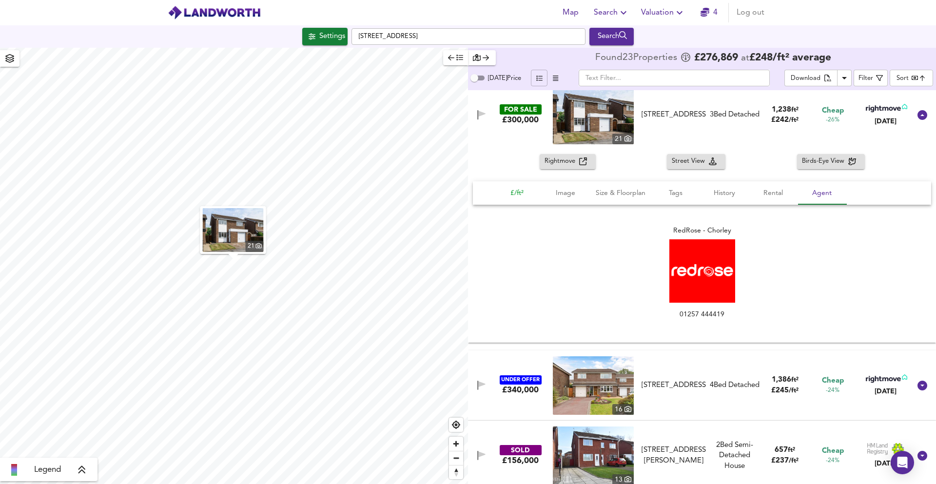
click at [517, 193] on span "£/ft²" at bounding box center [516, 193] width 37 height 12
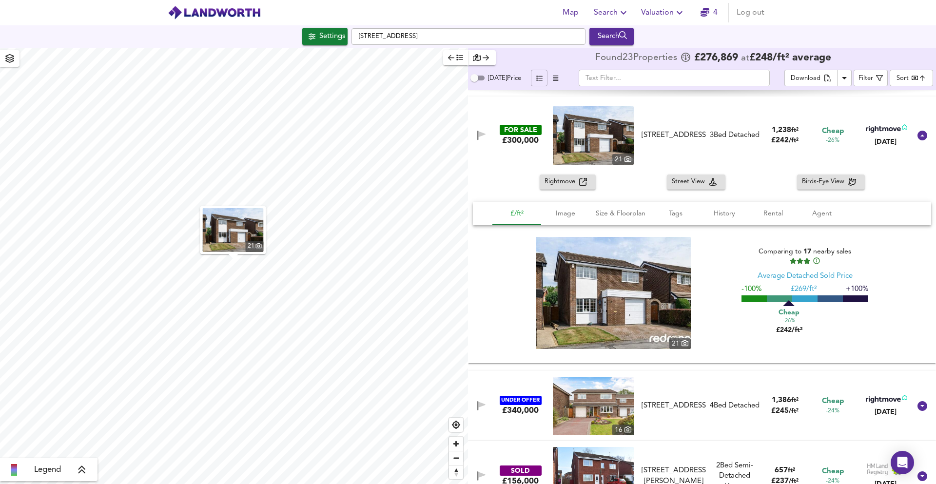
scroll to position [604, 0]
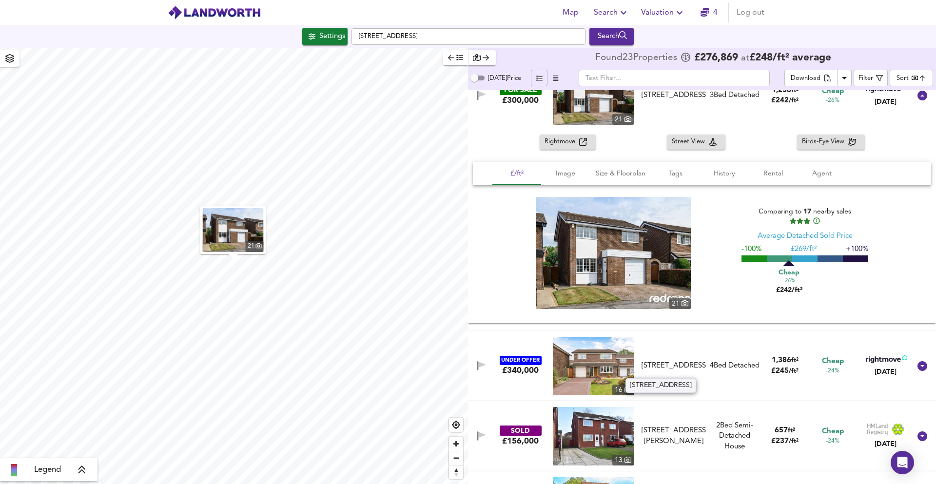
click at [672, 361] on div "Judeland, Chorley, PR7 1XJ" at bounding box center [673, 366] width 64 height 10
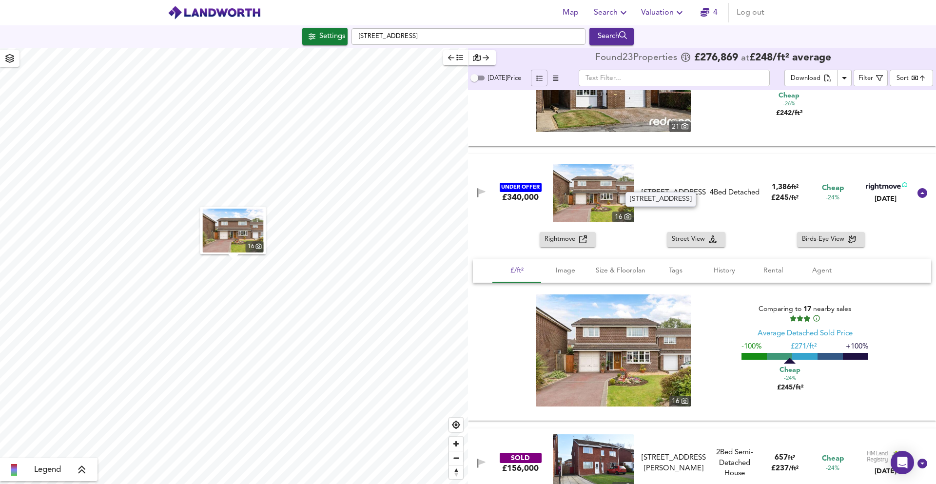
scroll to position [799, 0]
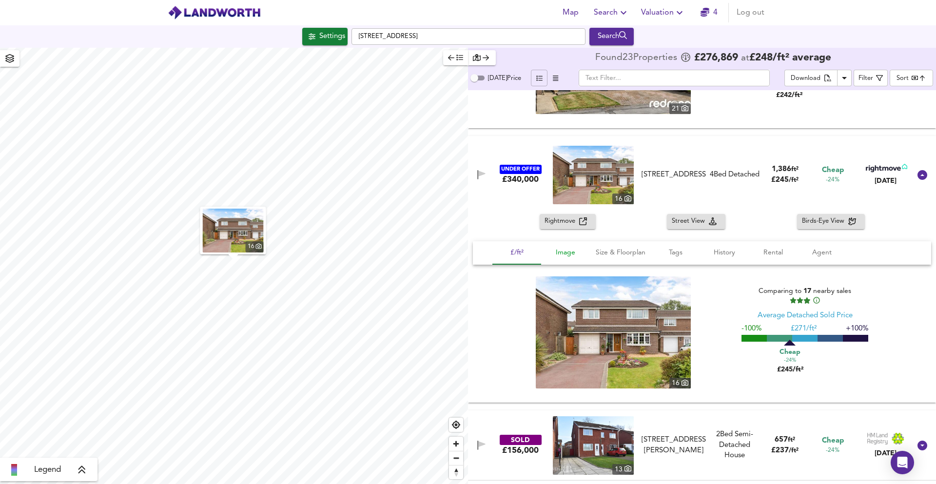
click at [564, 253] on span "Image" at bounding box center [565, 253] width 37 height 12
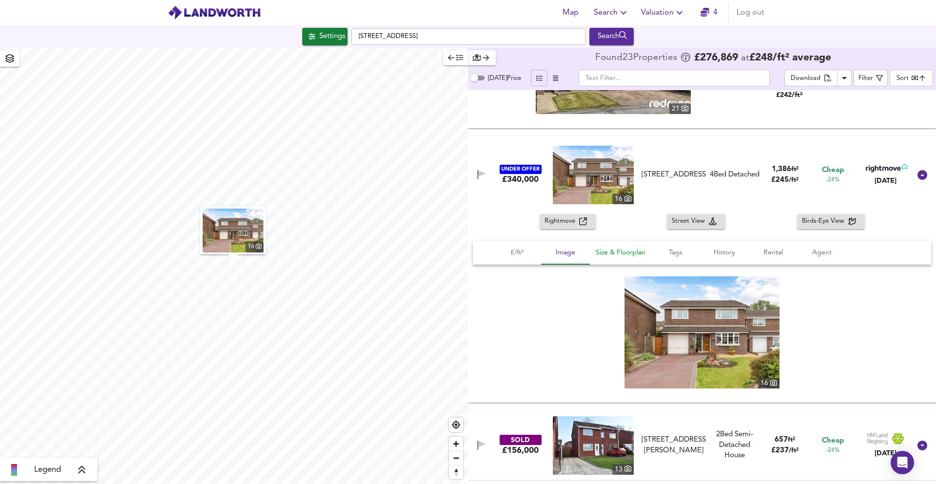
click at [627, 253] on span "Size & Floorplan" at bounding box center [621, 253] width 50 height 12
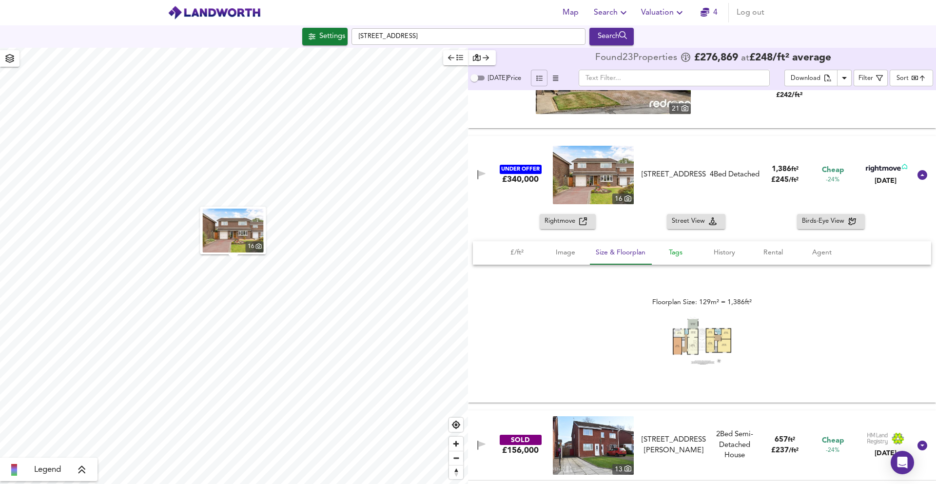
click at [674, 253] on span "Tags" at bounding box center [675, 253] width 37 height 12
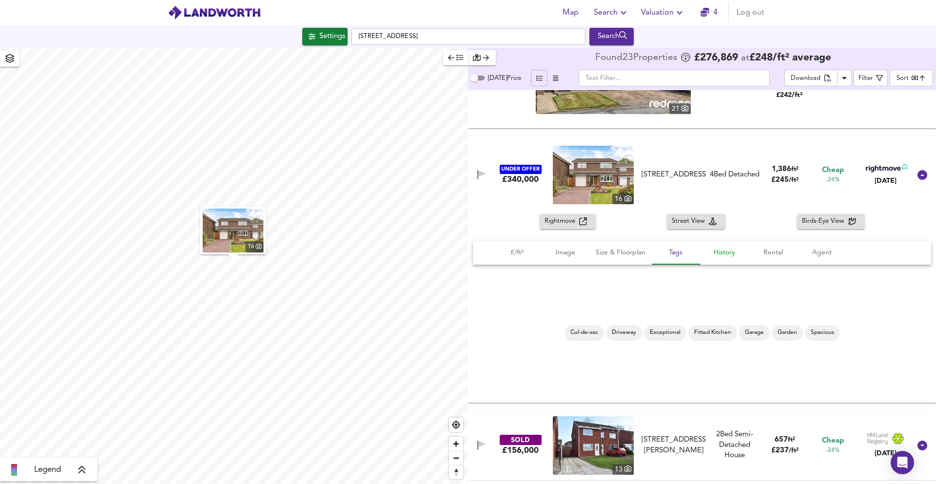
click at [716, 258] on span "History" at bounding box center [724, 253] width 37 height 12
click at [770, 256] on span "Rental" at bounding box center [773, 253] width 37 height 12
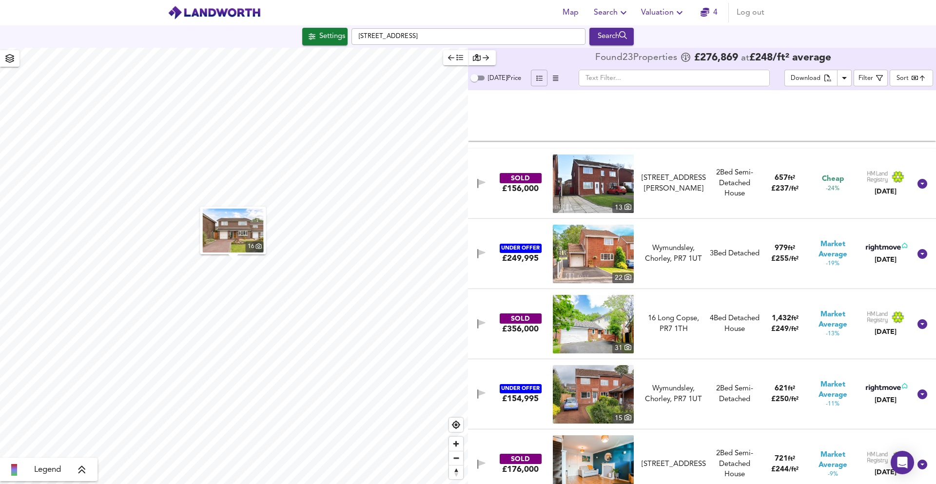
scroll to position [1072, 0]
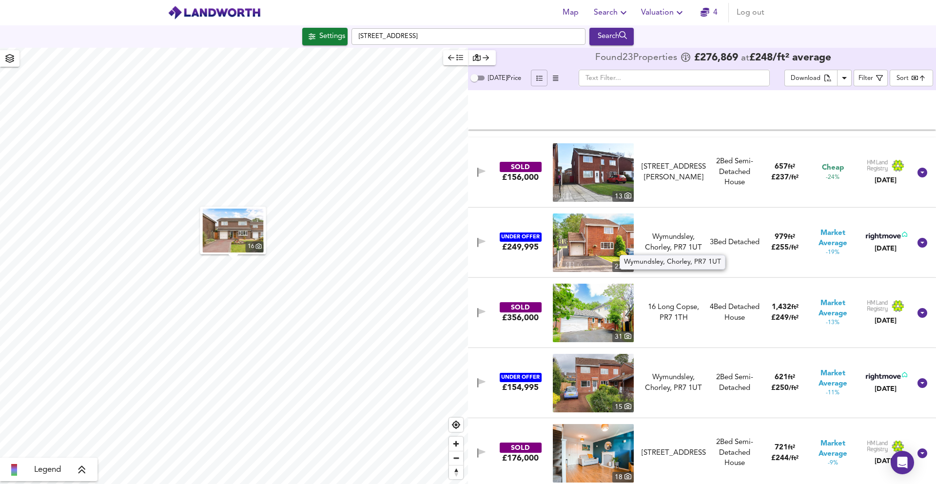
click at [669, 243] on div "Wymundsley, Chorley, PR7 1UT" at bounding box center [673, 242] width 64 height 21
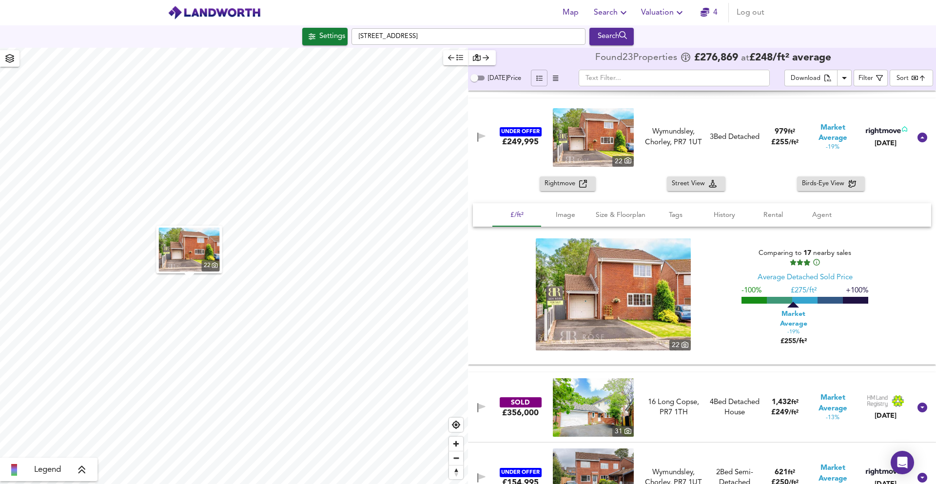
scroll to position [1209, 0]
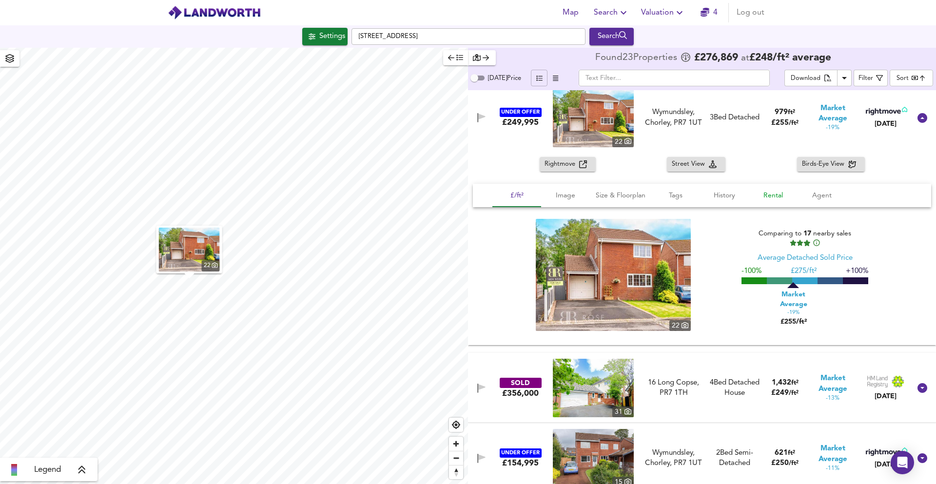
click at [771, 193] on span "Rental" at bounding box center [773, 196] width 37 height 12
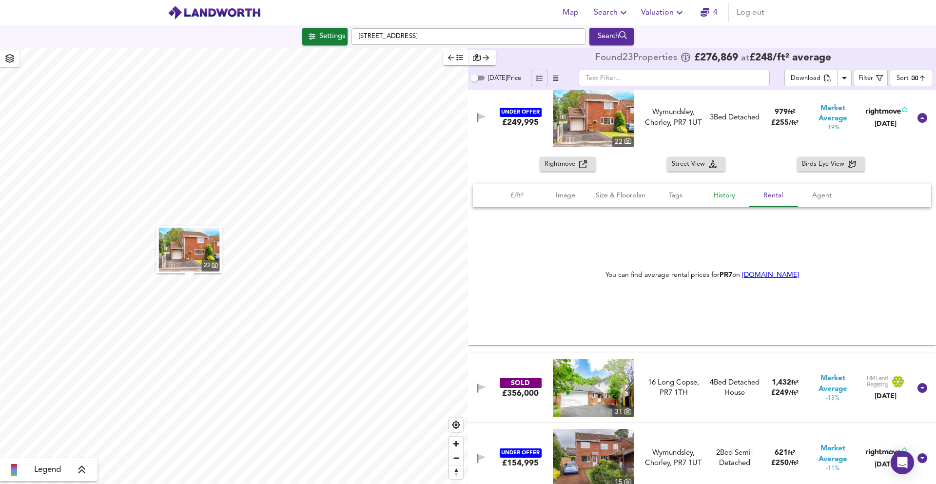
click at [720, 198] on span "History" at bounding box center [724, 196] width 37 height 12
click at [678, 198] on span "Tags" at bounding box center [675, 196] width 37 height 12
click at [627, 194] on span "Size & Floorplan" at bounding box center [621, 196] width 50 height 12
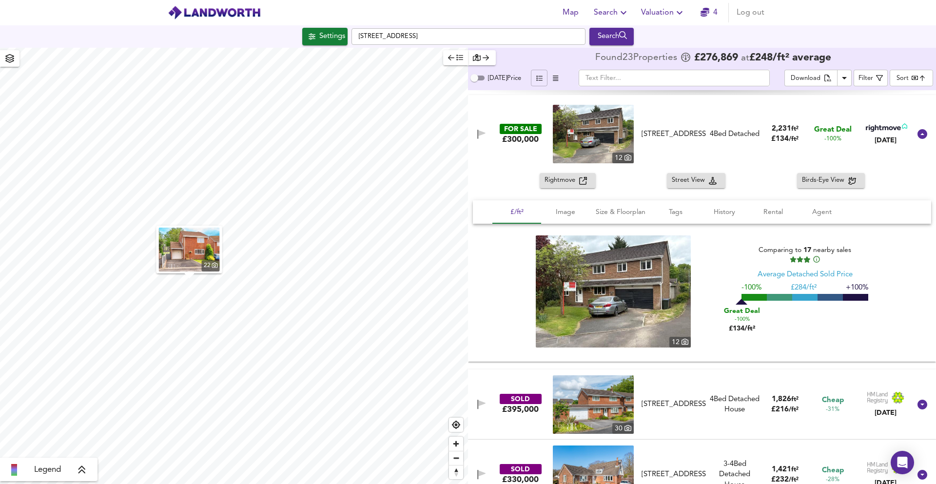
scroll to position [0, 0]
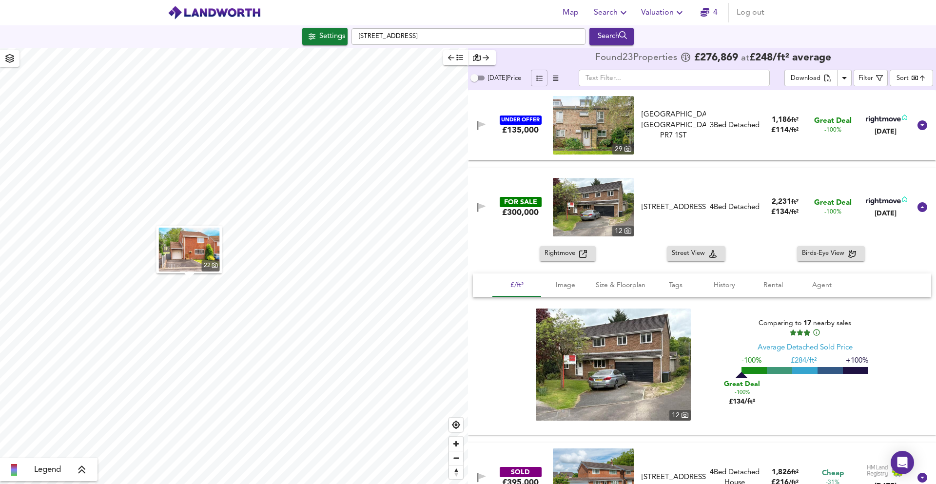
click at [595, 224] on img at bounding box center [593, 207] width 81 height 58
click at [518, 284] on span "£/ft²" at bounding box center [516, 285] width 37 height 12
click at [563, 285] on span "Image" at bounding box center [565, 285] width 37 height 12
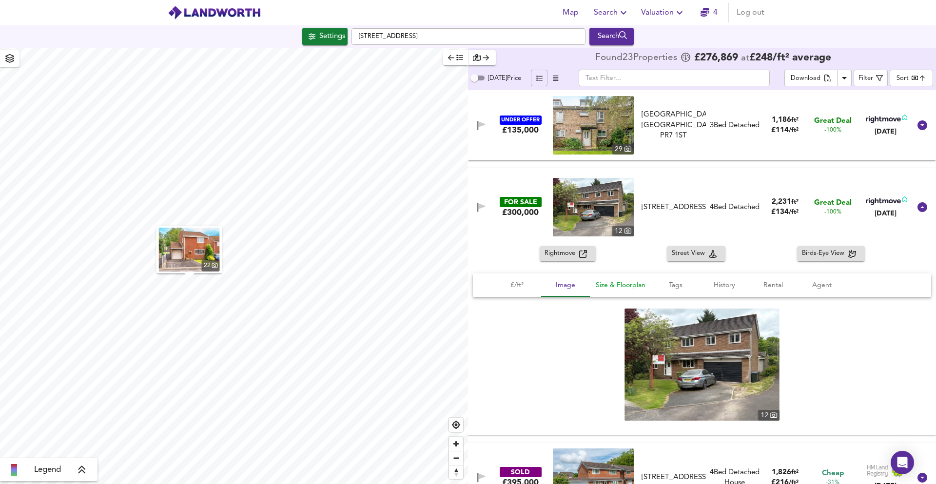
click at [608, 286] on span "Size & Floorplan" at bounding box center [621, 285] width 50 height 12
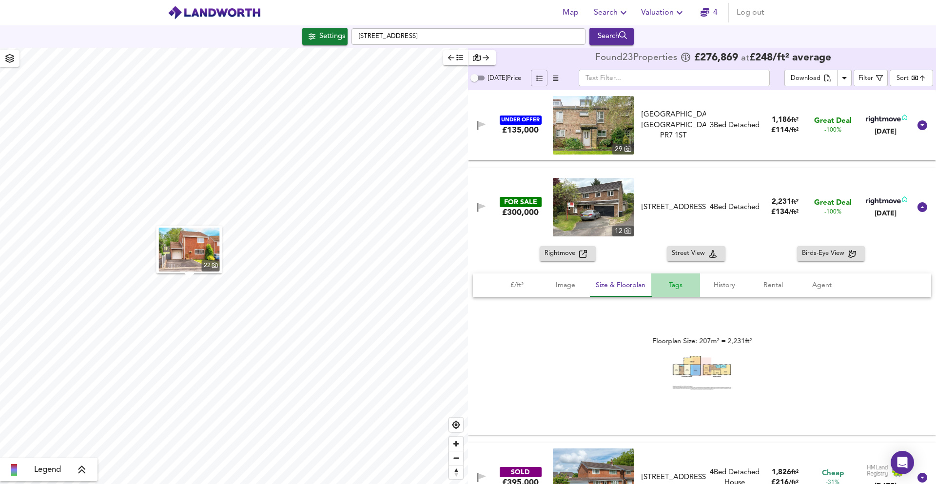
click at [672, 286] on span "Tags" at bounding box center [675, 285] width 37 height 12
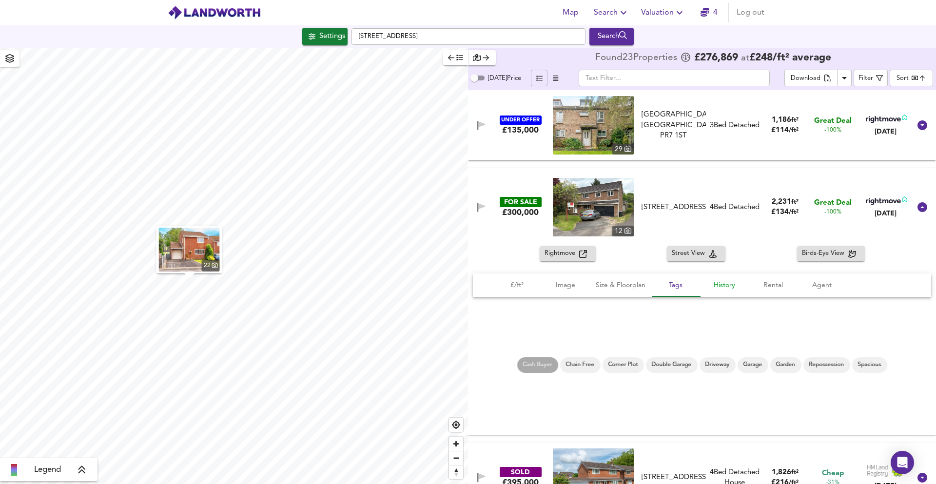
click at [715, 287] on span "History" at bounding box center [724, 285] width 37 height 12
click at [714, 287] on span "History" at bounding box center [724, 285] width 37 height 12
click at [773, 283] on span "Rental" at bounding box center [773, 285] width 37 height 12
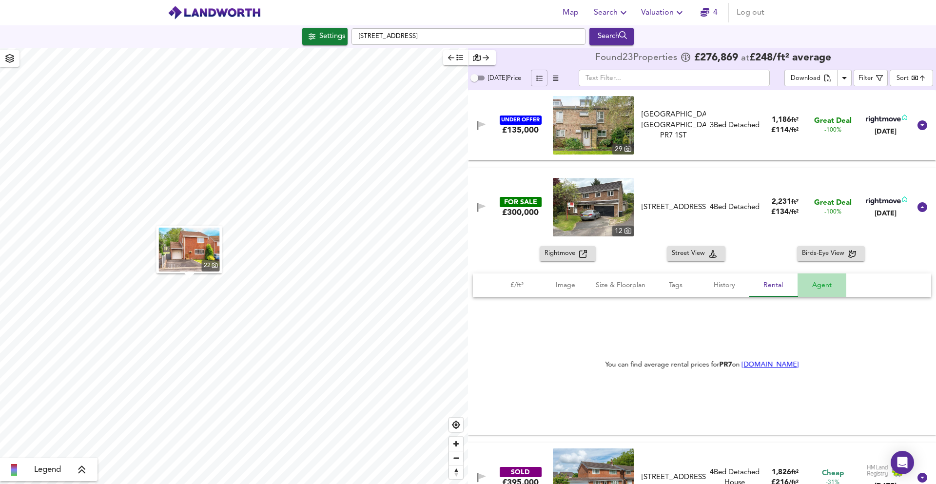
click at [818, 282] on span "Agent" at bounding box center [821, 285] width 37 height 12
